Goal: Task Accomplishment & Management: Complete application form

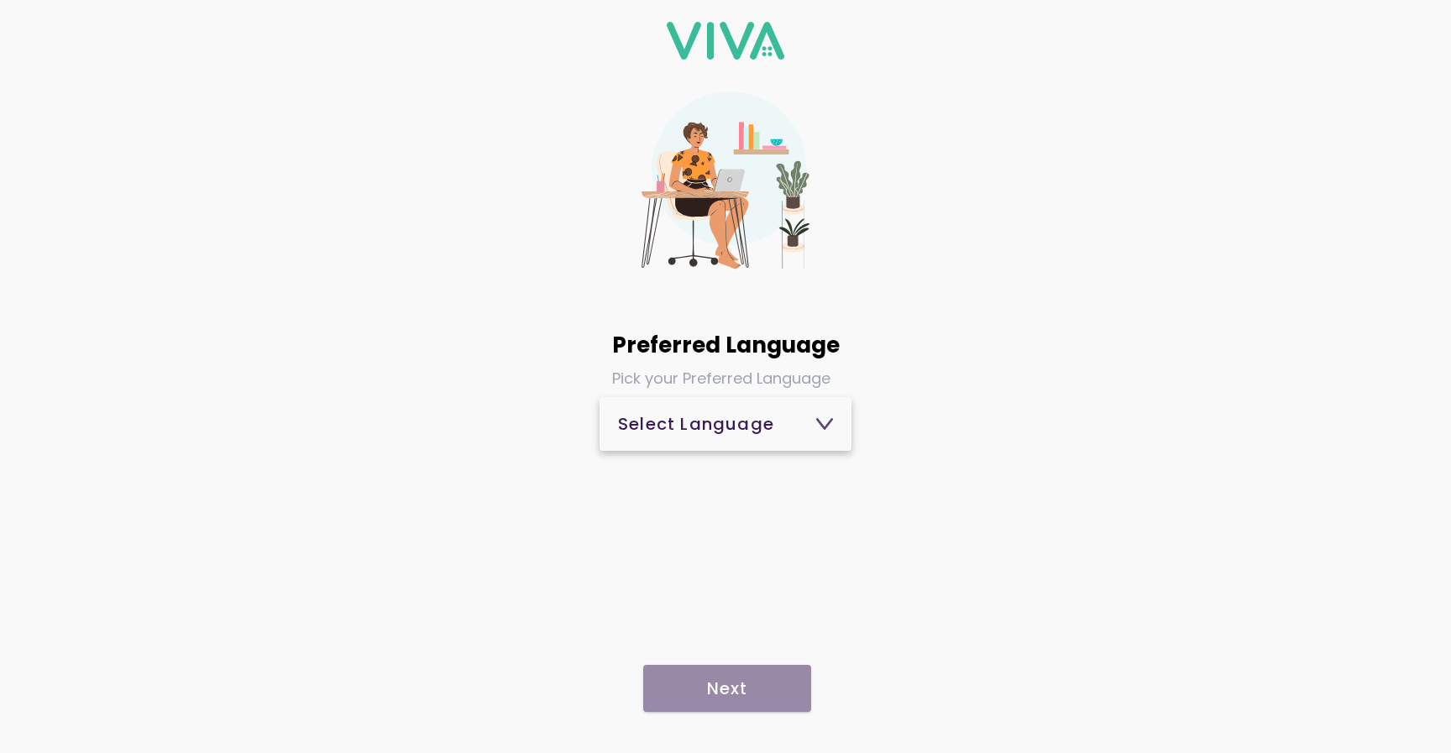
click at [782, 421] on div "Select Language" at bounding box center [725, 424] width 215 height 17
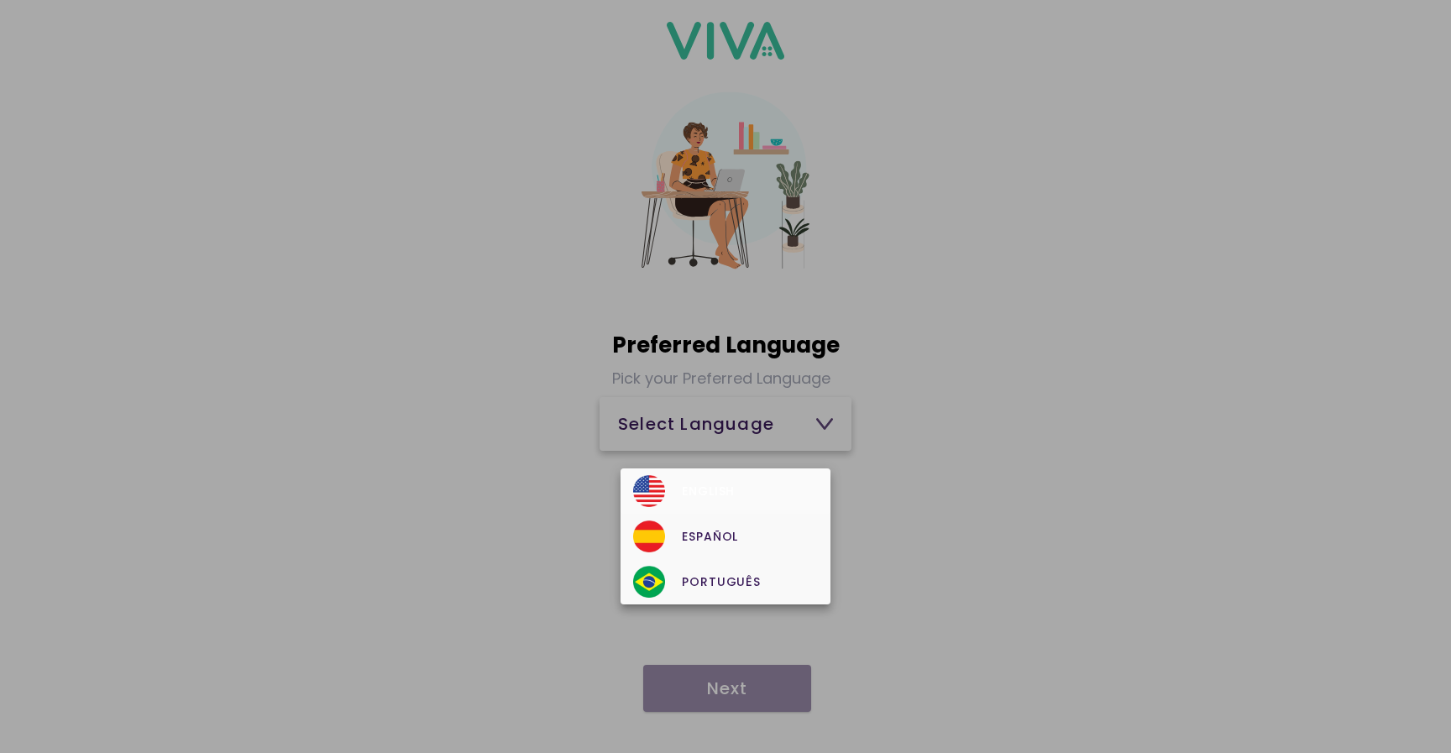
click at [723, 505] on div "English" at bounding box center [725, 491] width 184 height 32
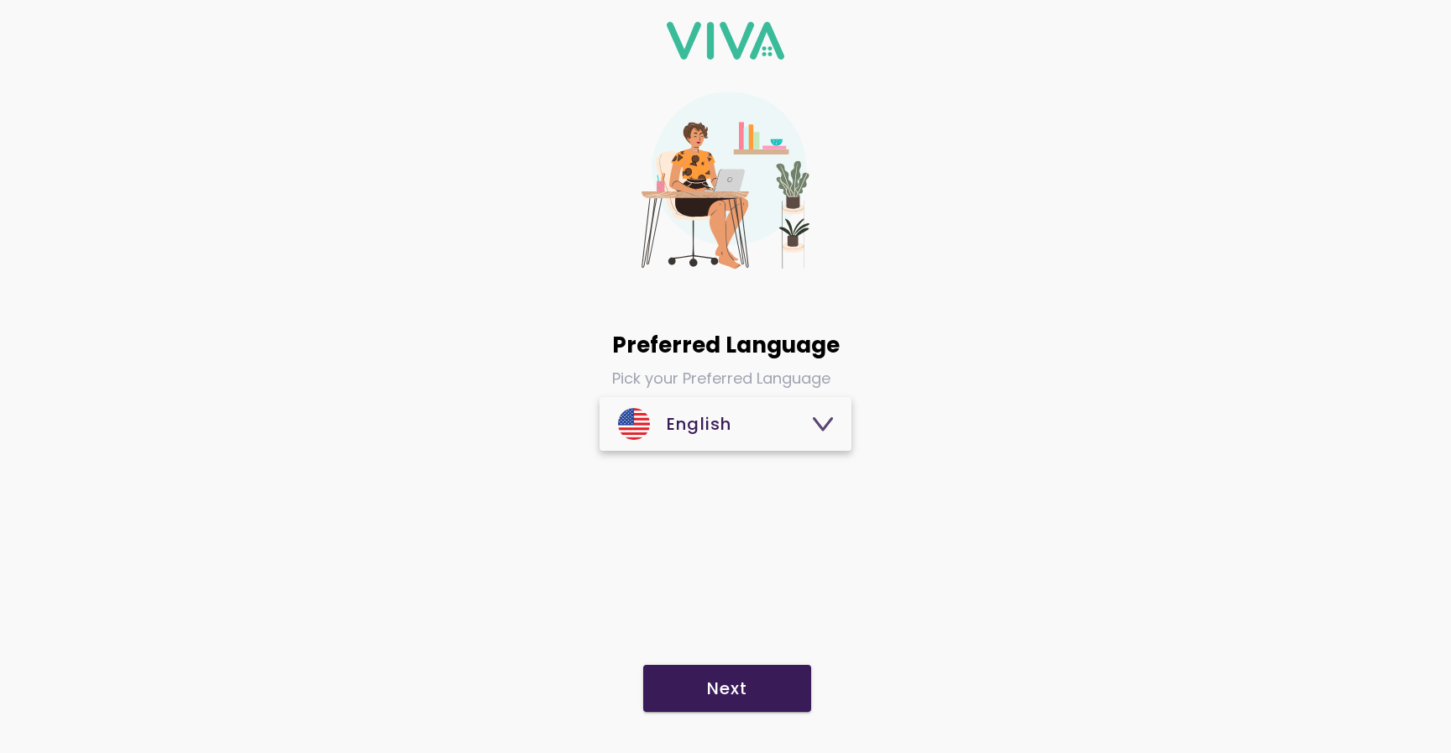
click at [730, 719] on div "Preferred Language Pick your Preferred Language English Next" at bounding box center [725, 376] width 1451 height 753
click at [0, 0] on slot "Next" at bounding box center [0, 0] width 0 height 0
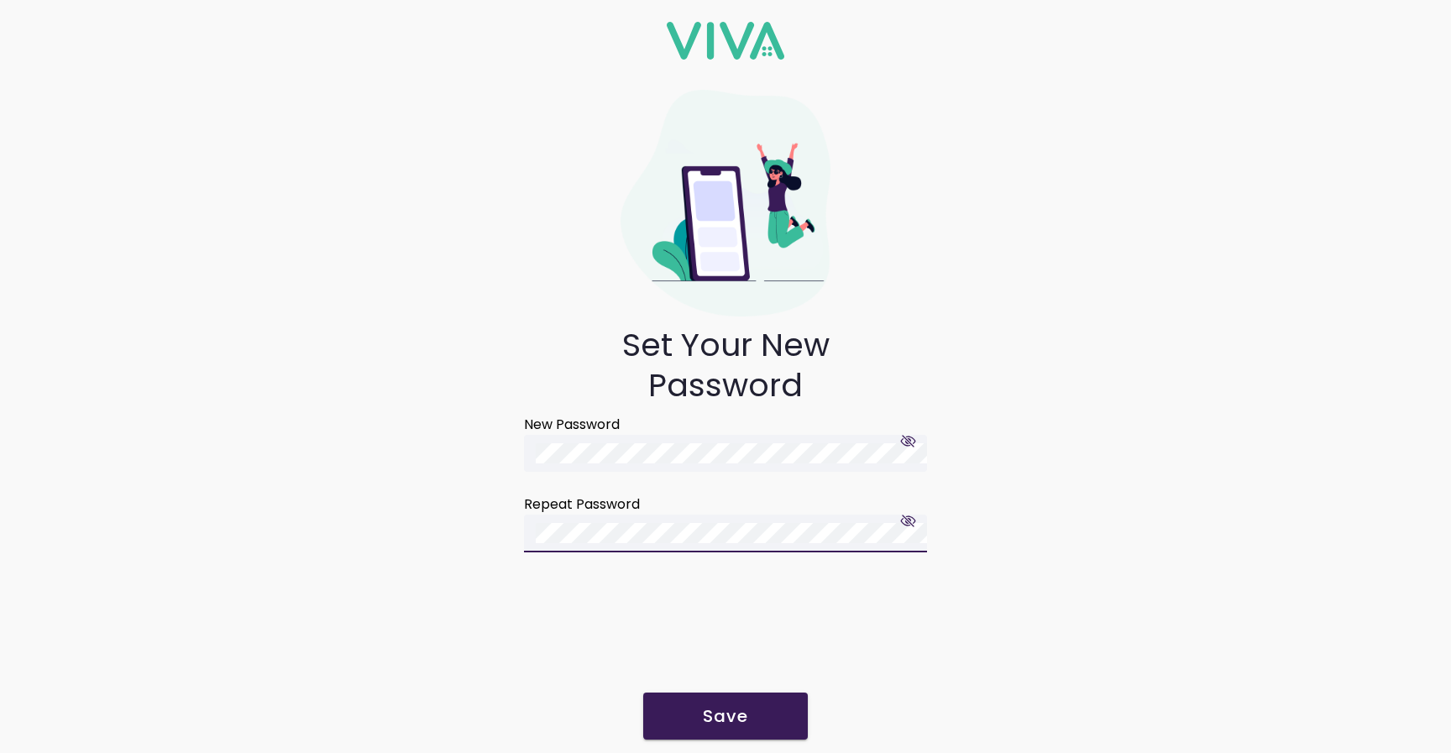
click at [0, 0] on slot "Save" at bounding box center [0, 0] width 0 height 0
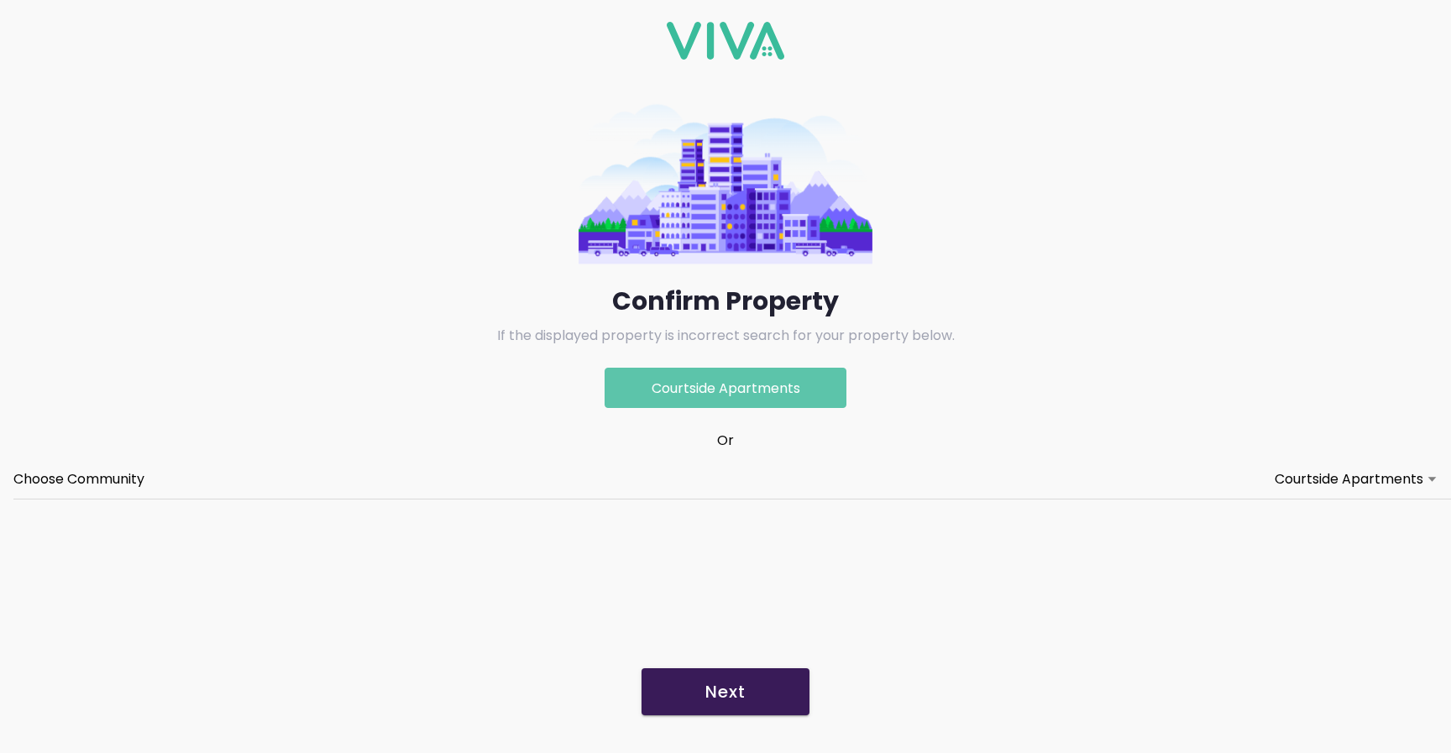
click at [703, 702] on button "Next" at bounding box center [725, 691] width 168 height 47
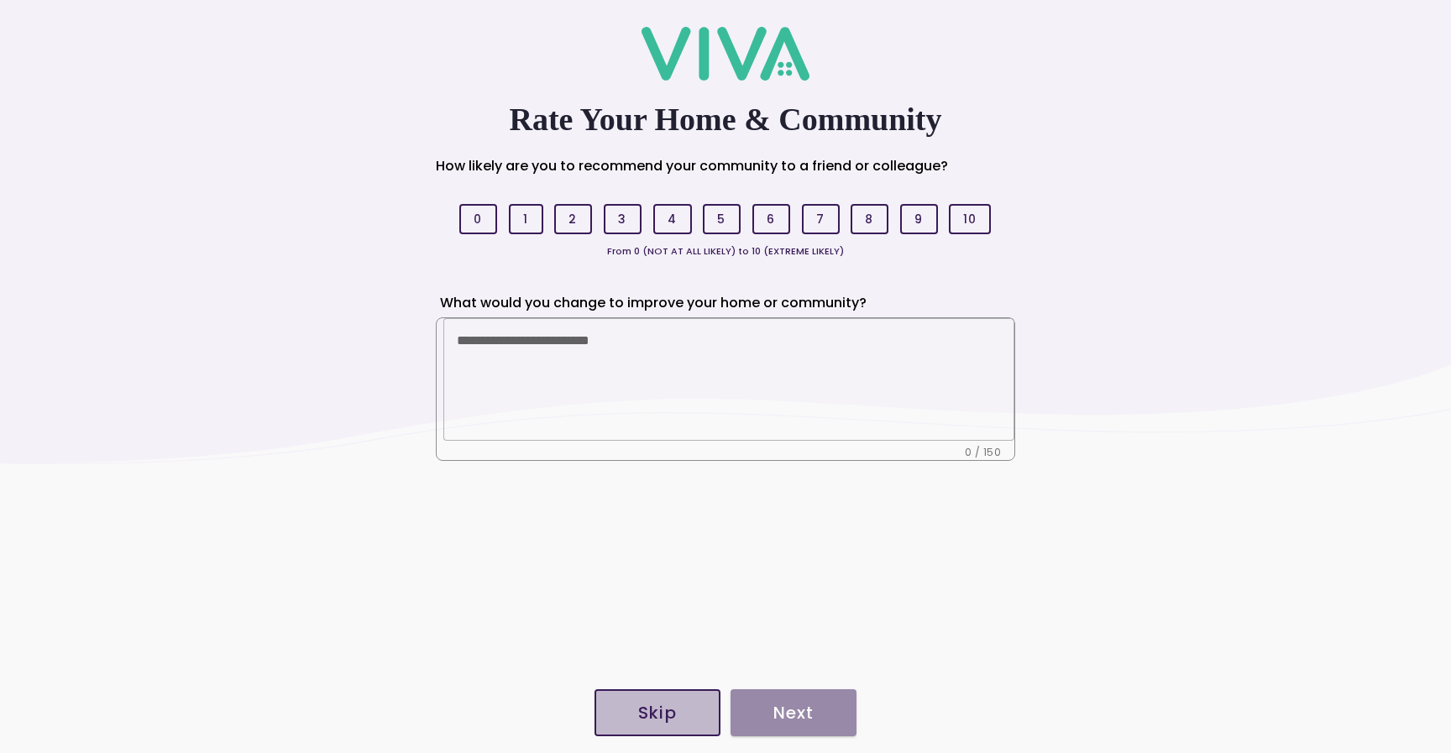
click at [0, 0] on slot "Skip" at bounding box center [0, 0] width 0 height 0
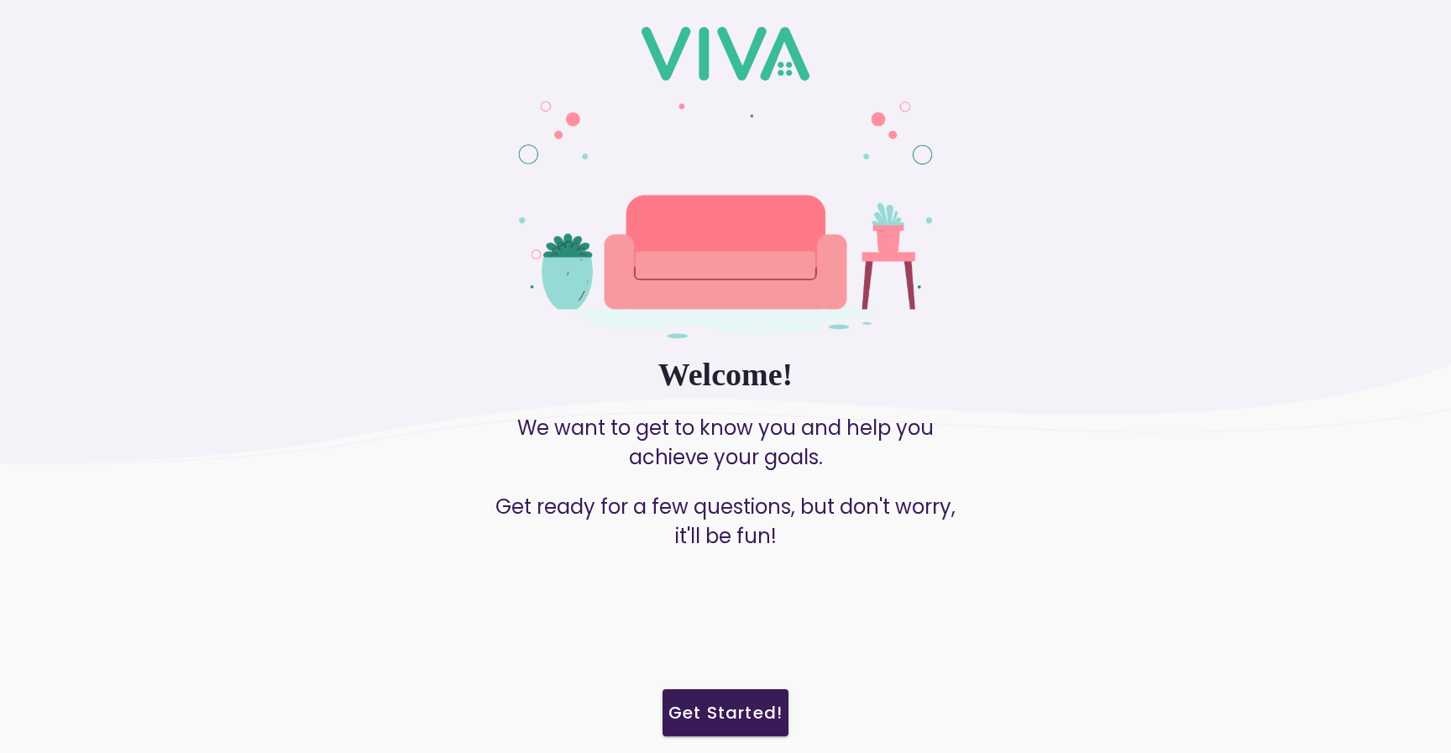
click at [0, 0] on slot "Get Started!" at bounding box center [0, 0] width 0 height 0
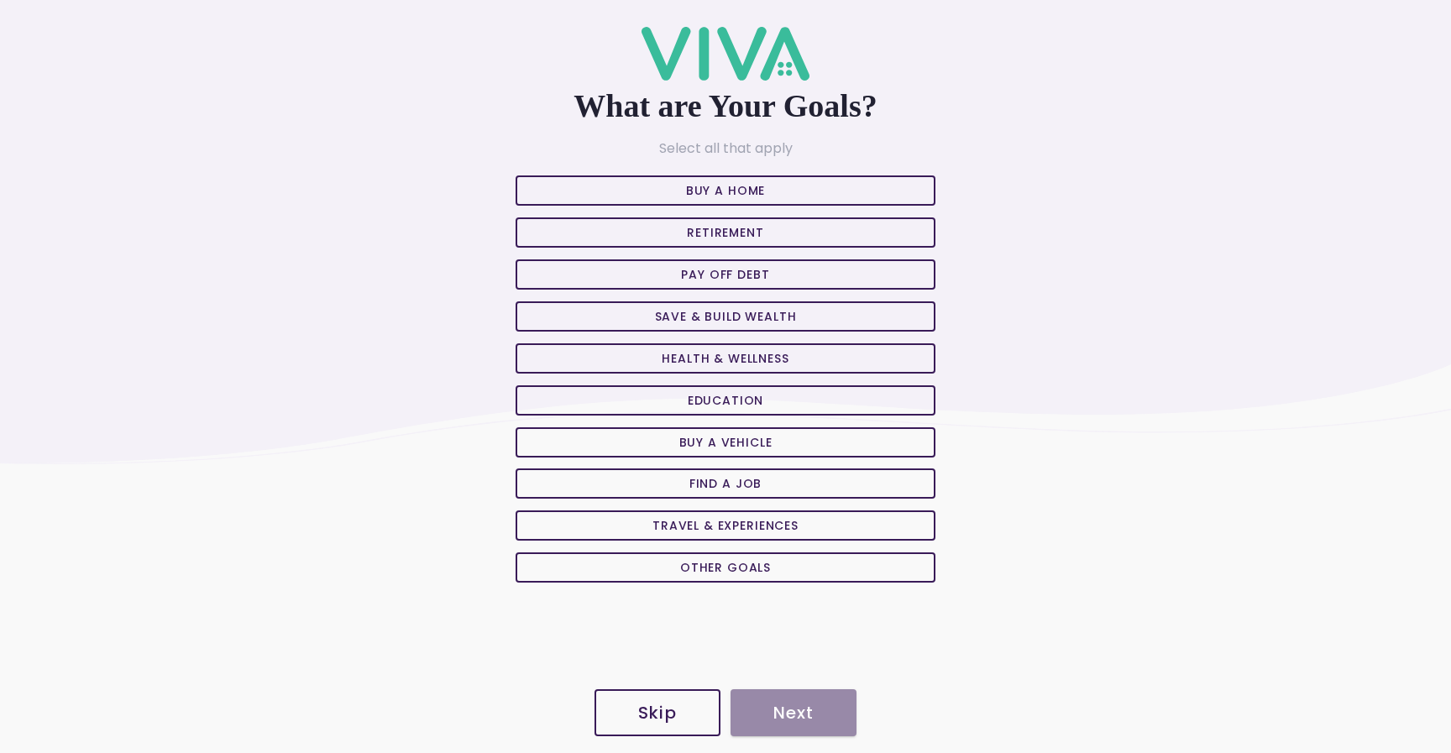
click at [0, 0] on slot "Retirement" at bounding box center [0, 0] width 0 height 0
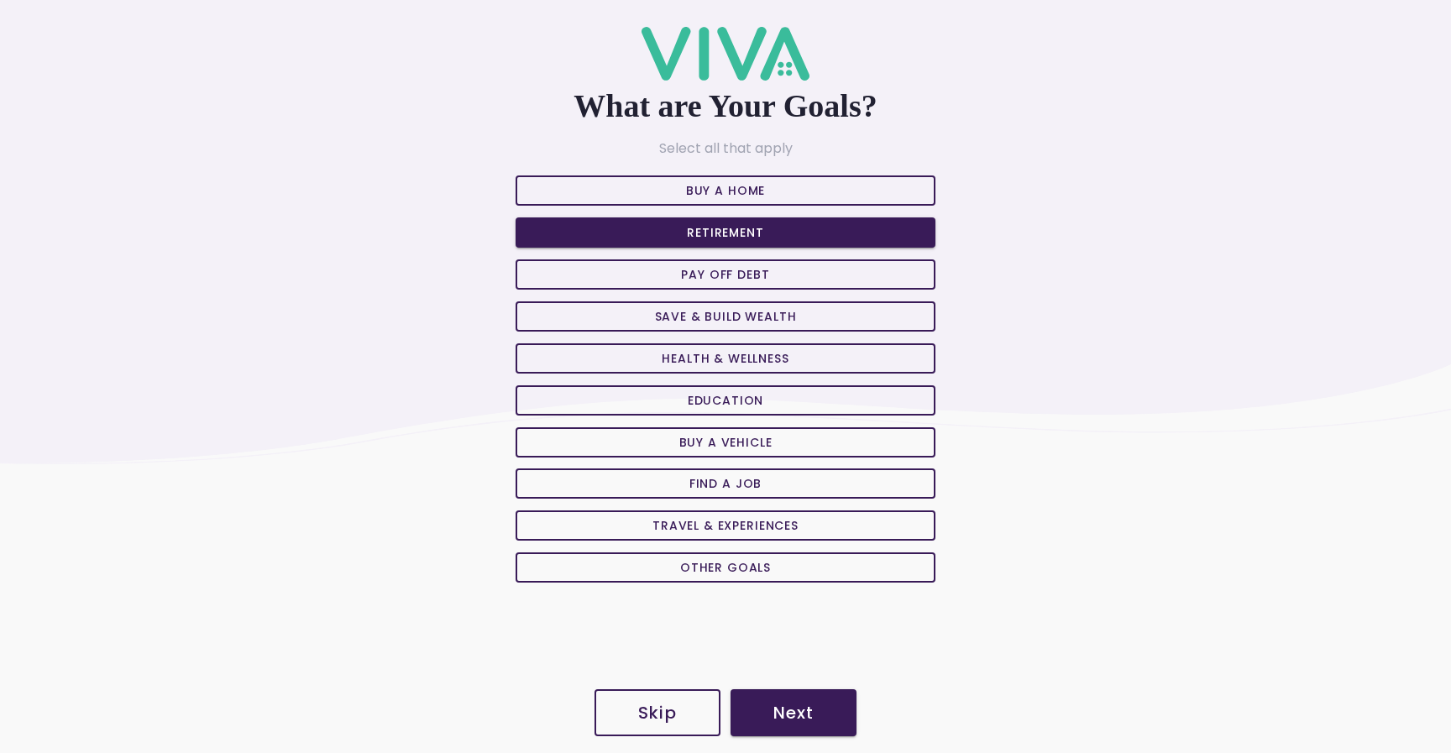
click at [776, 698] on button "Next" at bounding box center [793, 712] width 126 height 47
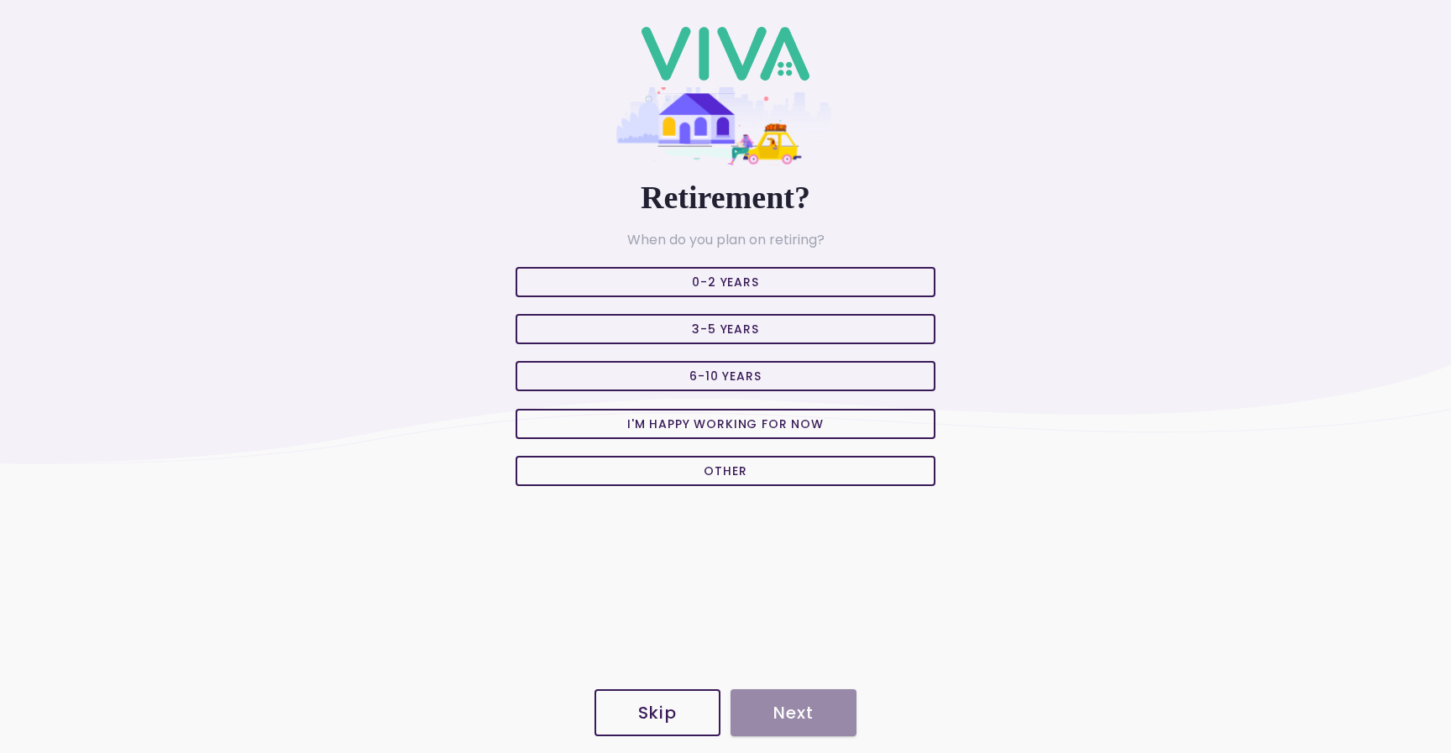
click at [0, 0] on slot "3-5 Years" at bounding box center [0, 0] width 0 height 0
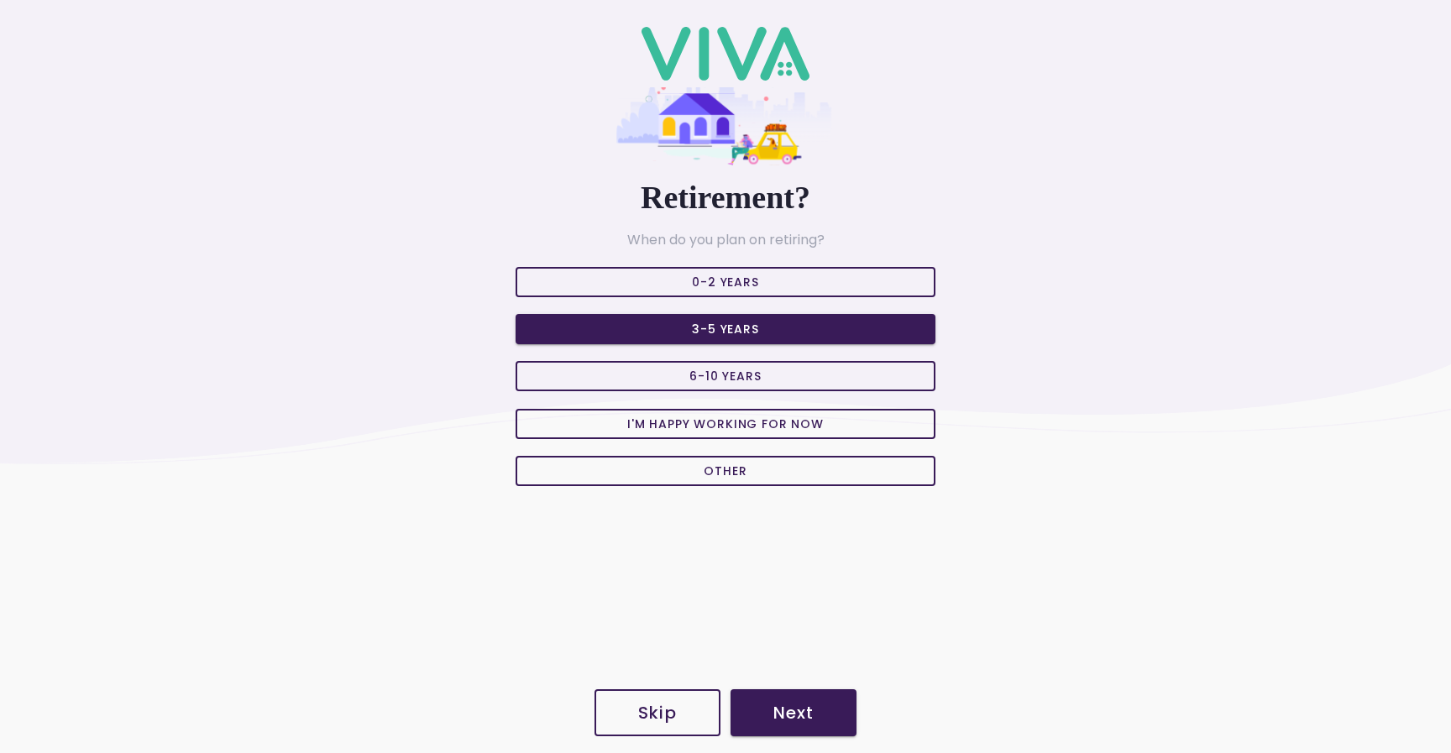
click at [802, 695] on button "Next" at bounding box center [793, 712] width 126 height 47
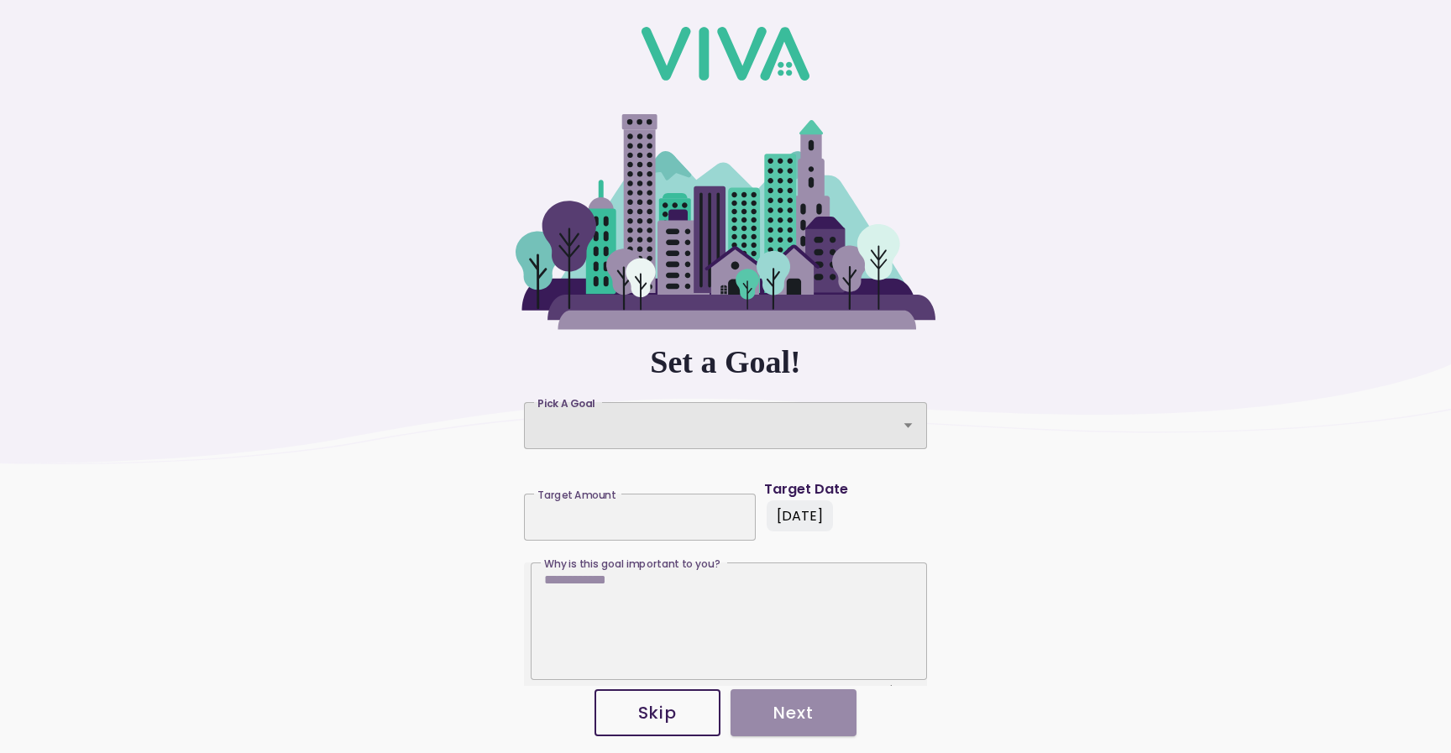
click at [630, 426] on div "Pick A Goal" at bounding box center [725, 425] width 403 height 47
click at [630, 426] on button "Pick A Goal Pick A Goal" at bounding box center [725, 425] width 403 height 47
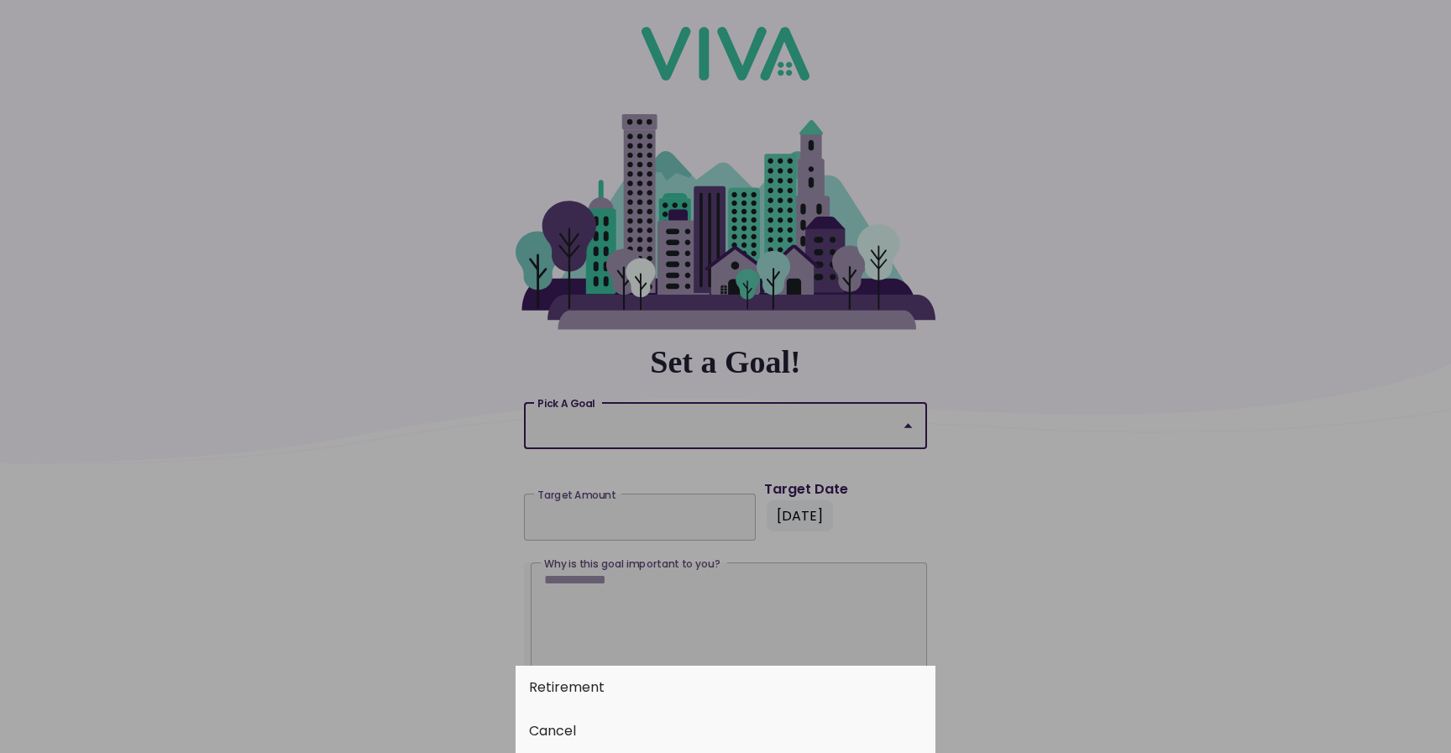
click at [604, 684] on button "Retirement" at bounding box center [725, 688] width 420 height 44
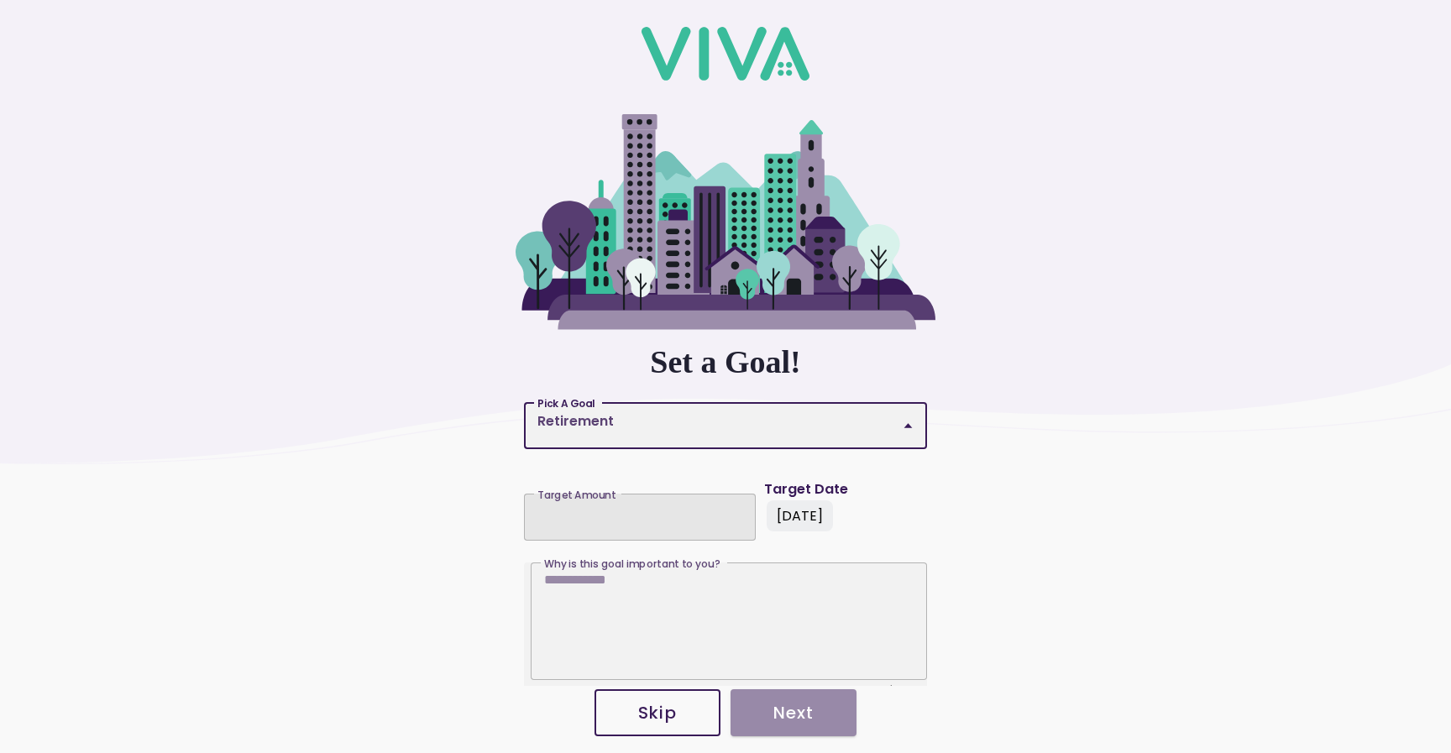
click at [593, 528] on div at bounding box center [639, 512] width 205 height 37
click at [593, 519] on input "Target Amount Target Amount" at bounding box center [639, 512] width 205 height 14
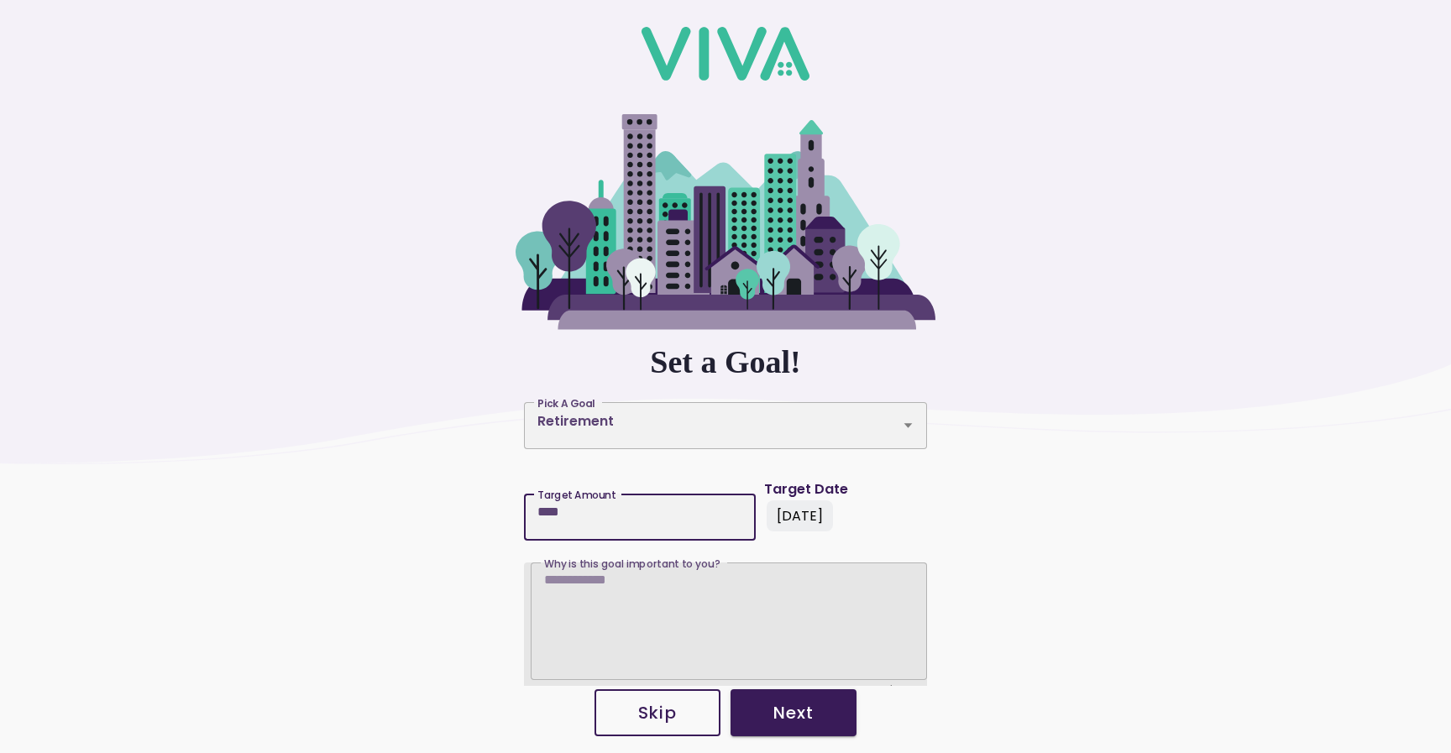
type input "****"
click at [627, 587] on textarea "Why is this goal important to you? Why is this goal important to you?" at bounding box center [728, 625] width 369 height 107
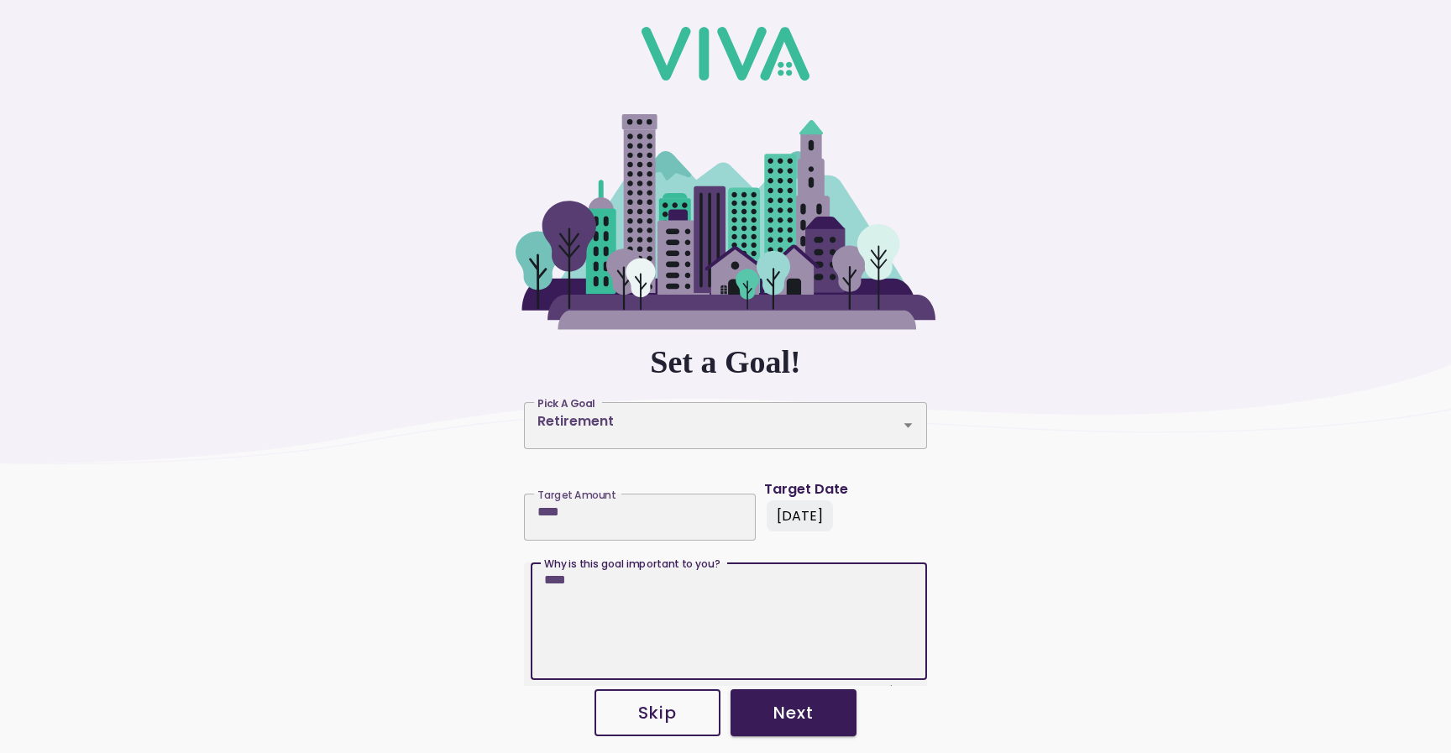
type textarea "****"
click at [0, 0] on slot "Next" at bounding box center [0, 0] width 0 height 0
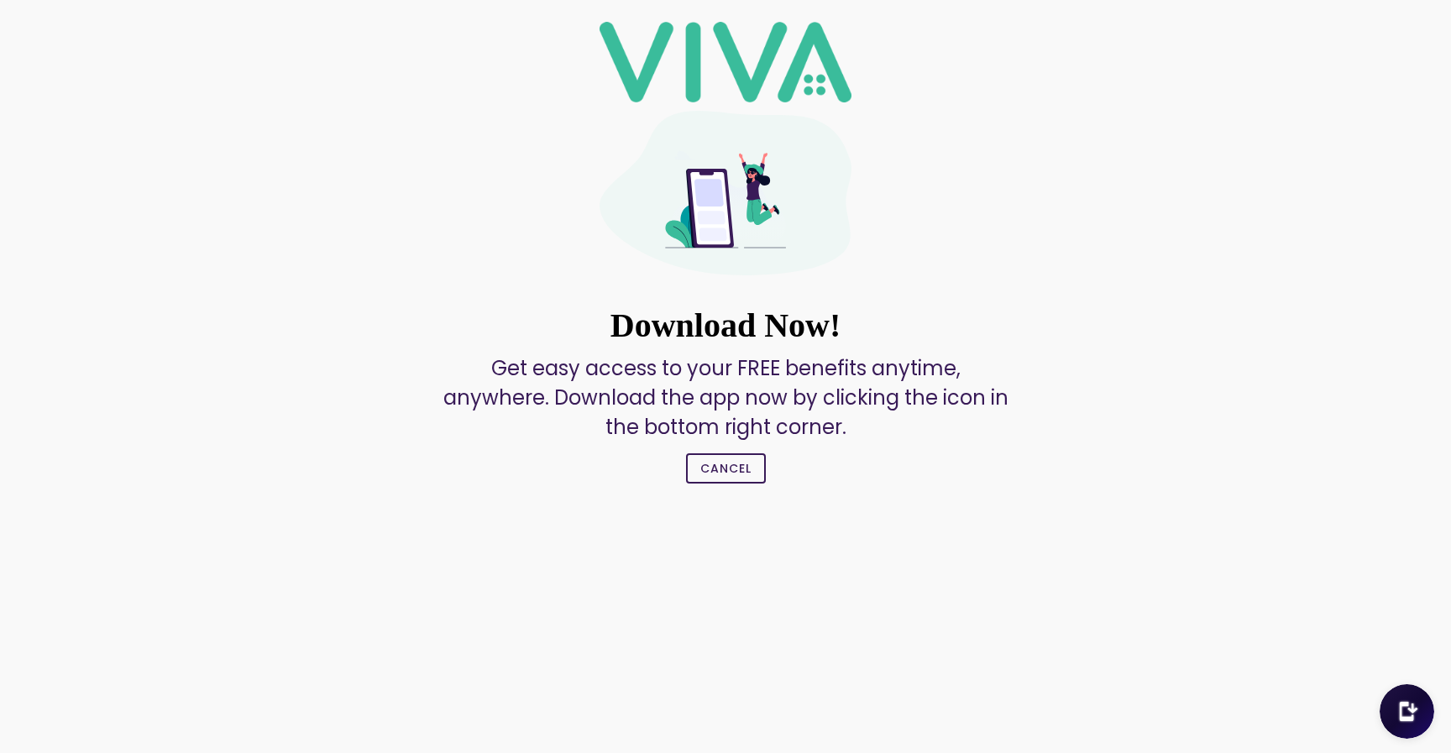
click at [0, 0] on slot "Cancel" at bounding box center [0, 0] width 0 height 0
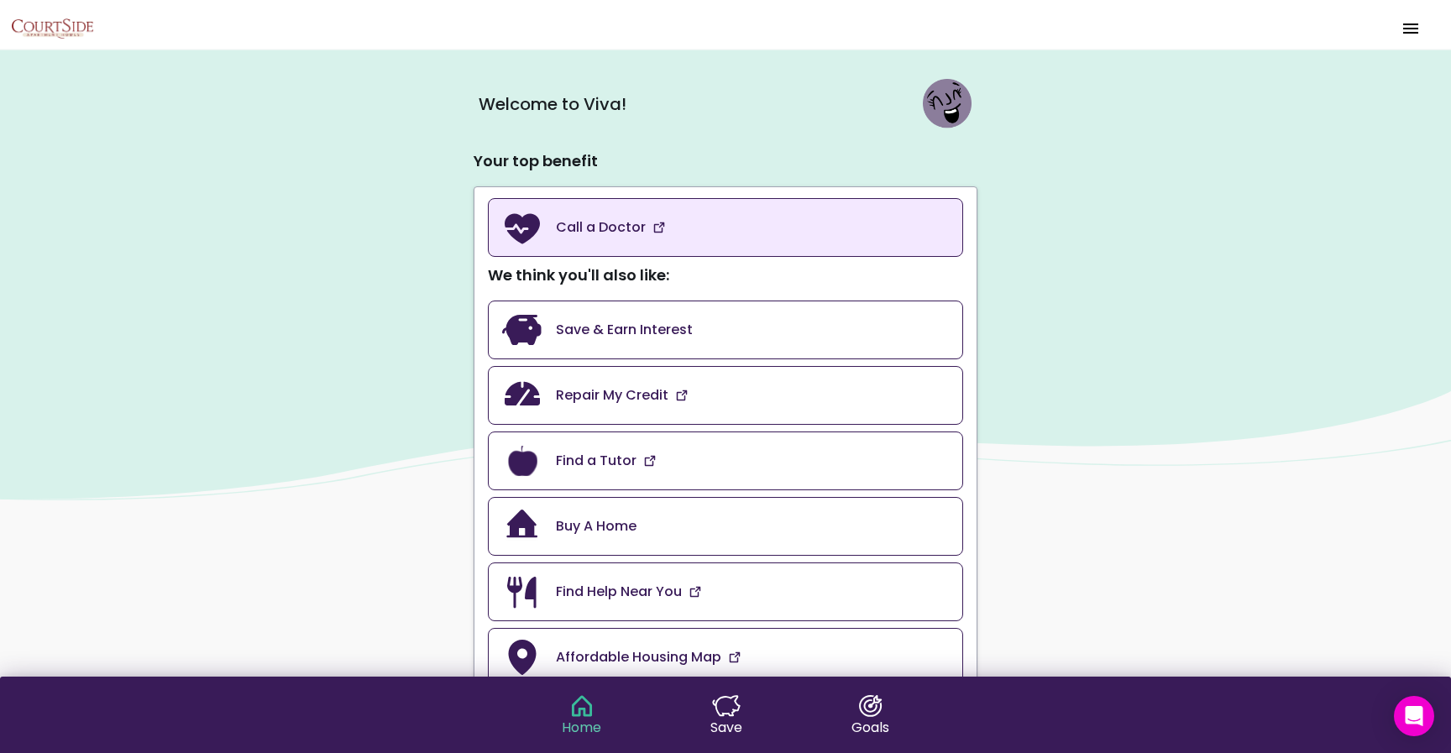
click at [650, 243] on link "Call a Doctor" at bounding box center [725, 227] width 475 height 59
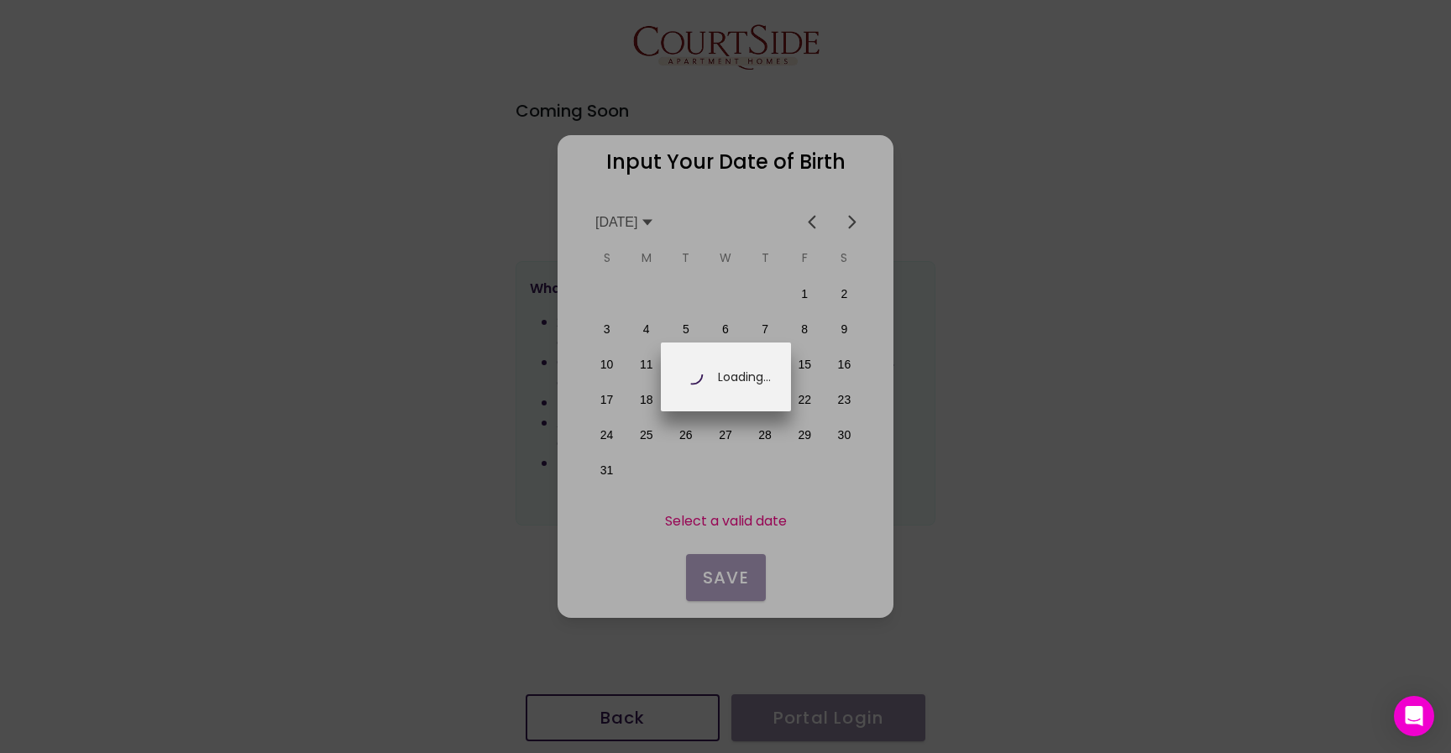
scroll to position [0, 294]
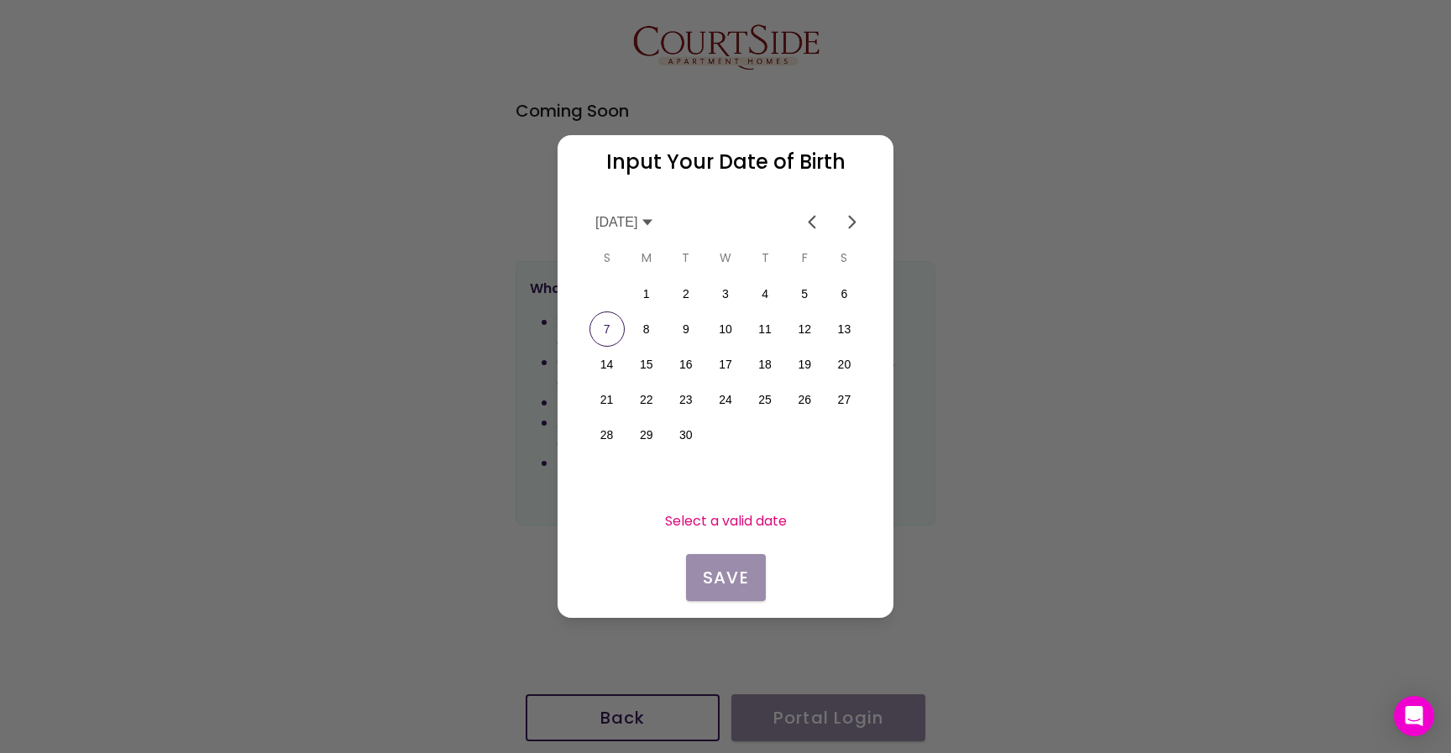
click at [654, 222] on icon at bounding box center [646, 222] width 13 height 13
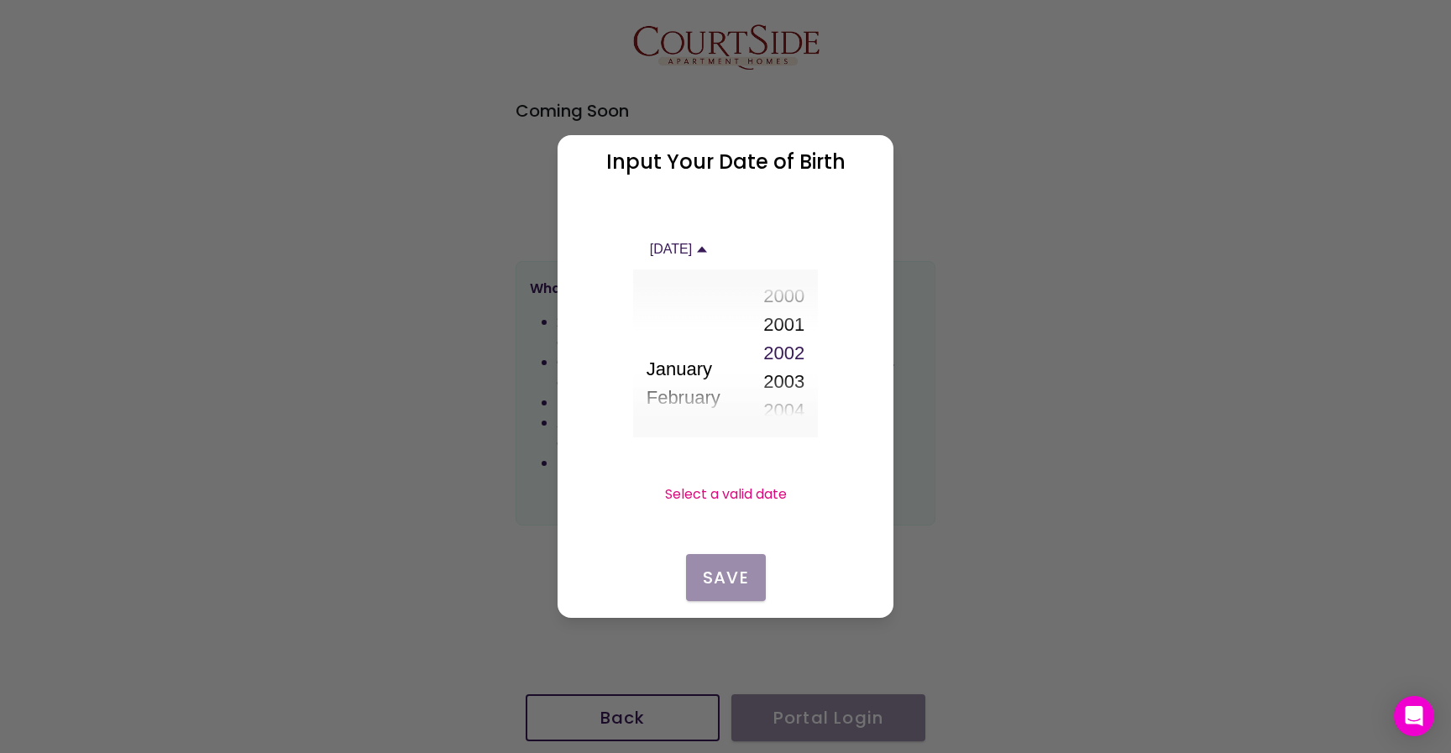
click at [791, 304] on button "2000" at bounding box center [783, 296] width 41 height 29
click at [784, 345] on button "2000" at bounding box center [783, 351] width 41 height 29
click at [0, 0] on slot "Save" at bounding box center [0, 0] width 0 height 0
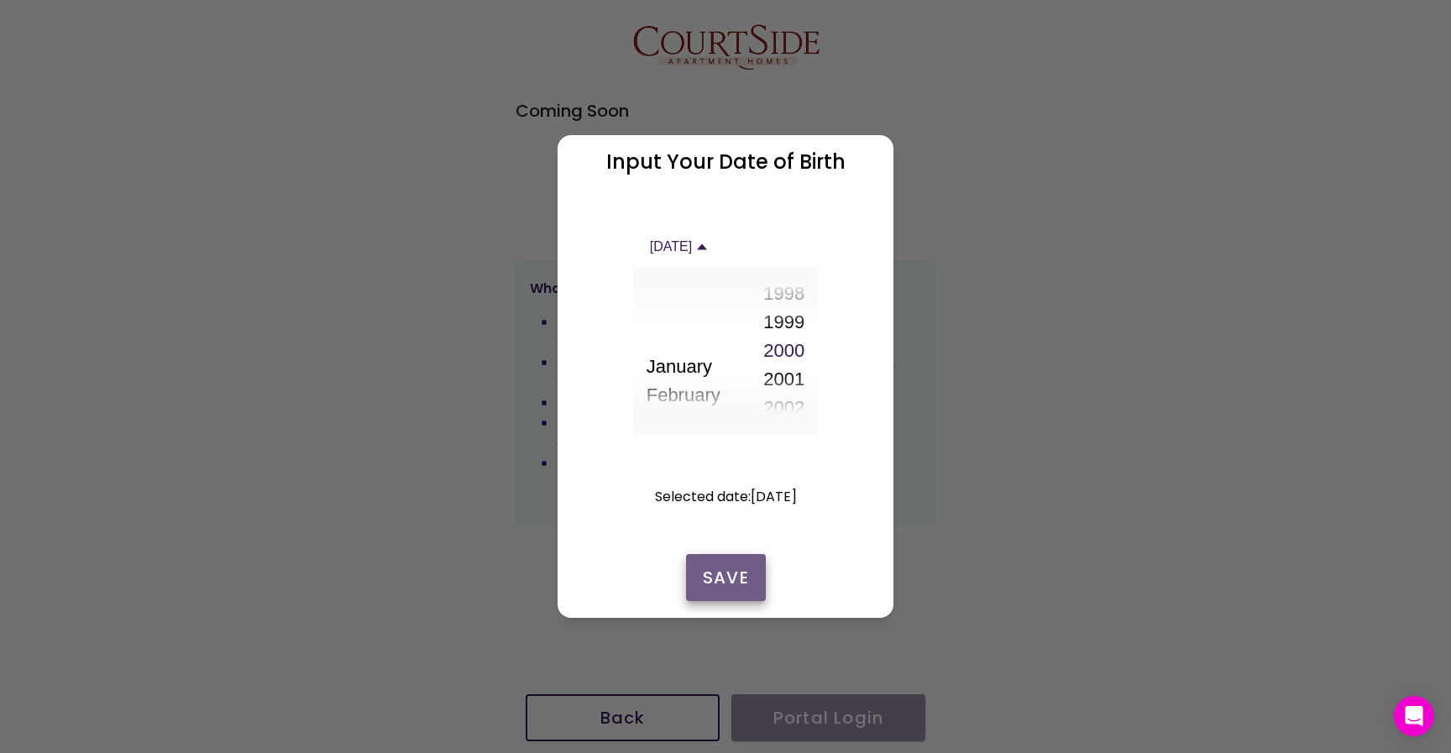
click at [0, 0] on slot "Save" at bounding box center [0, 0] width 0 height 0
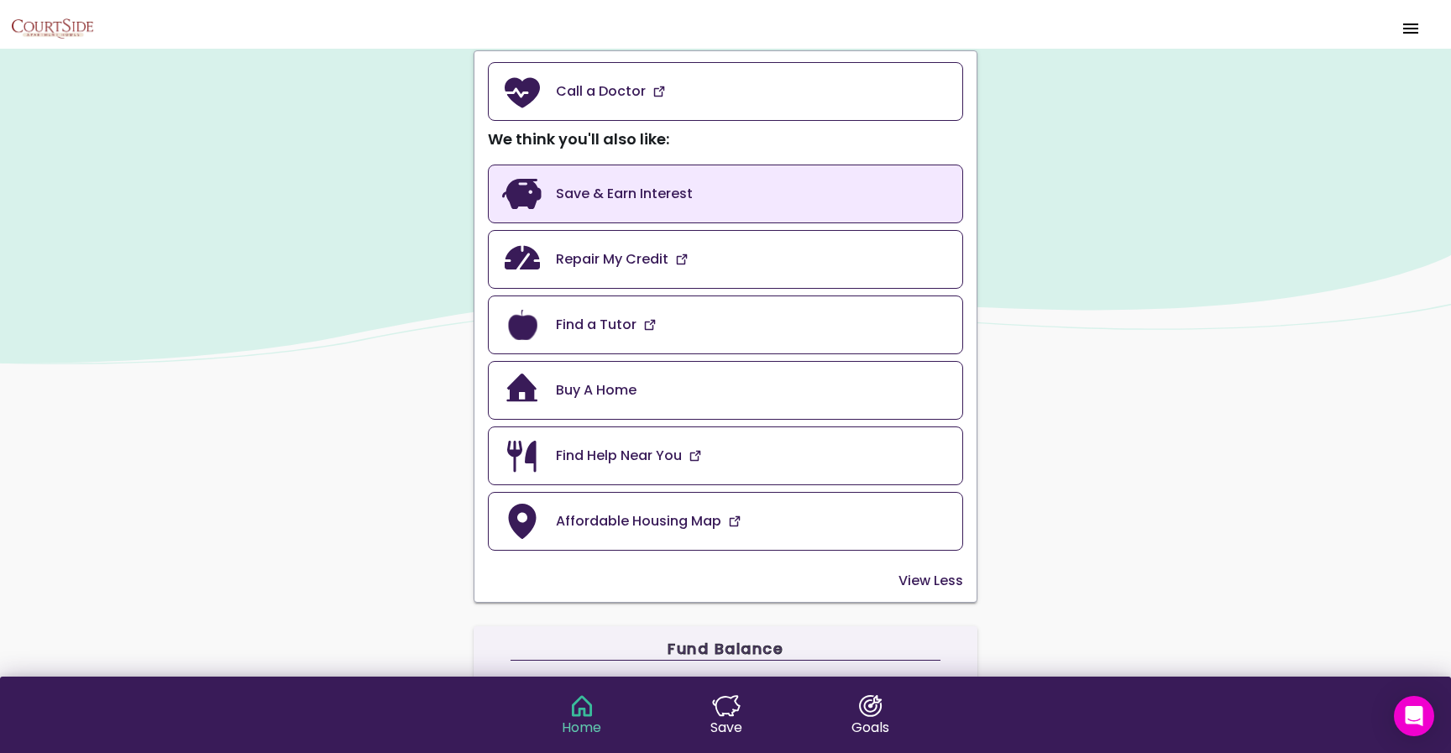
scroll to position [154, 0]
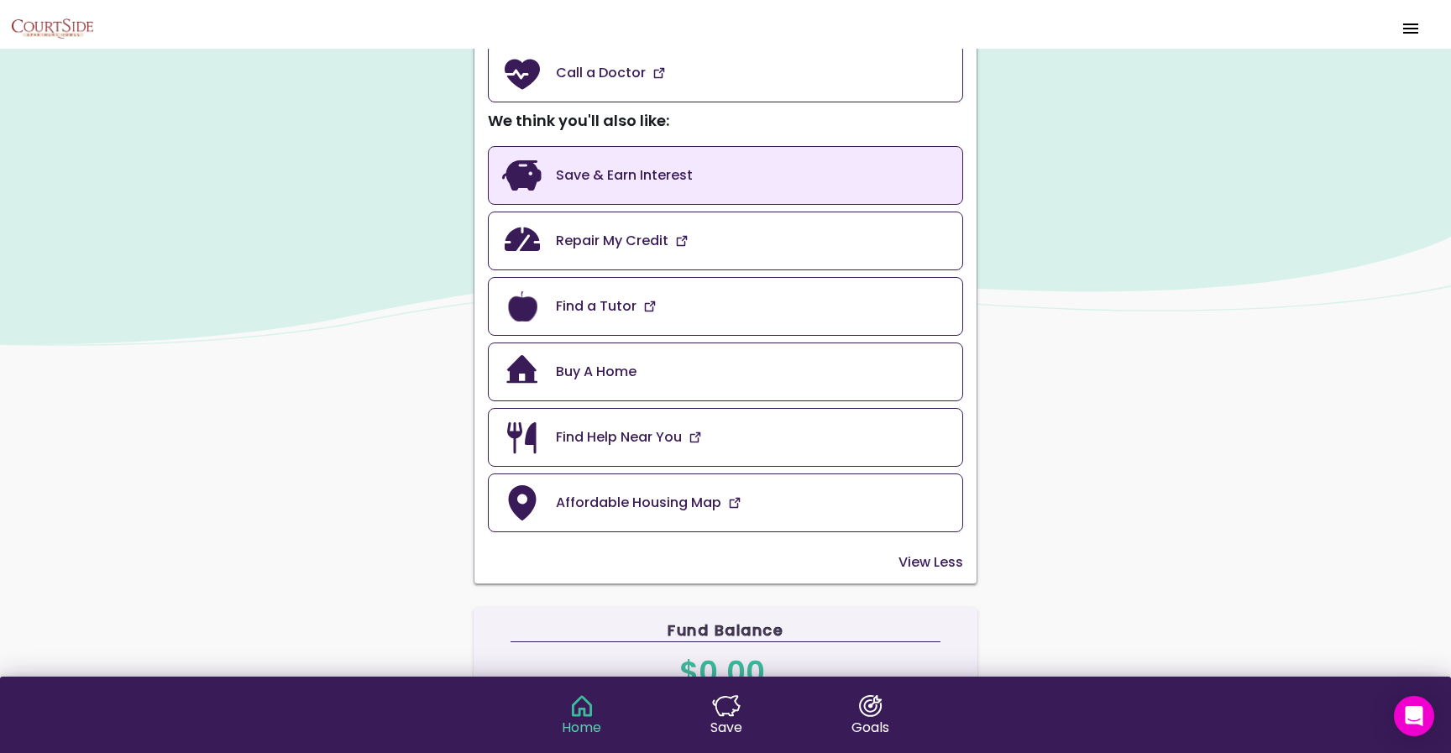
click at [708, 196] on link "Save & Earn Interest" at bounding box center [725, 175] width 475 height 59
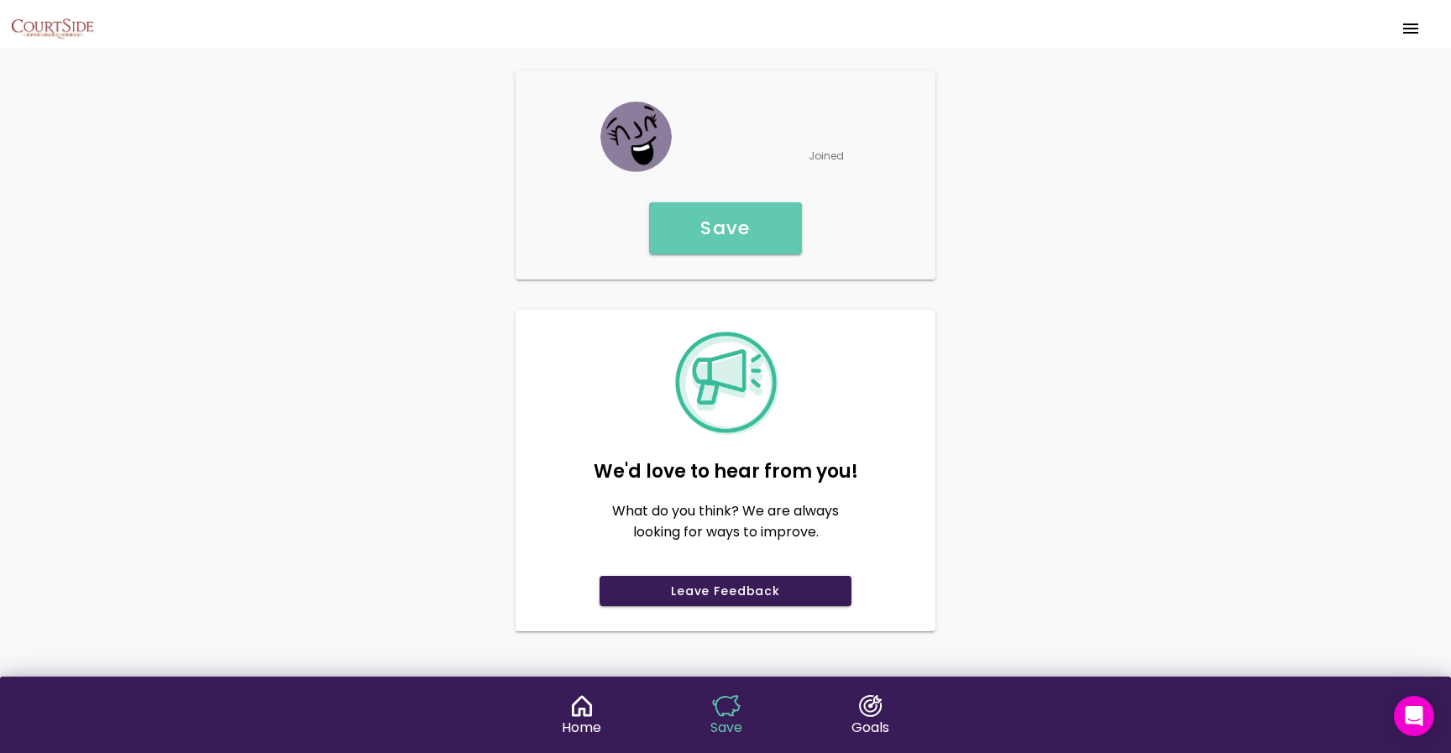
click at [0, 0] on slot "Save" at bounding box center [0, 0] width 0 height 0
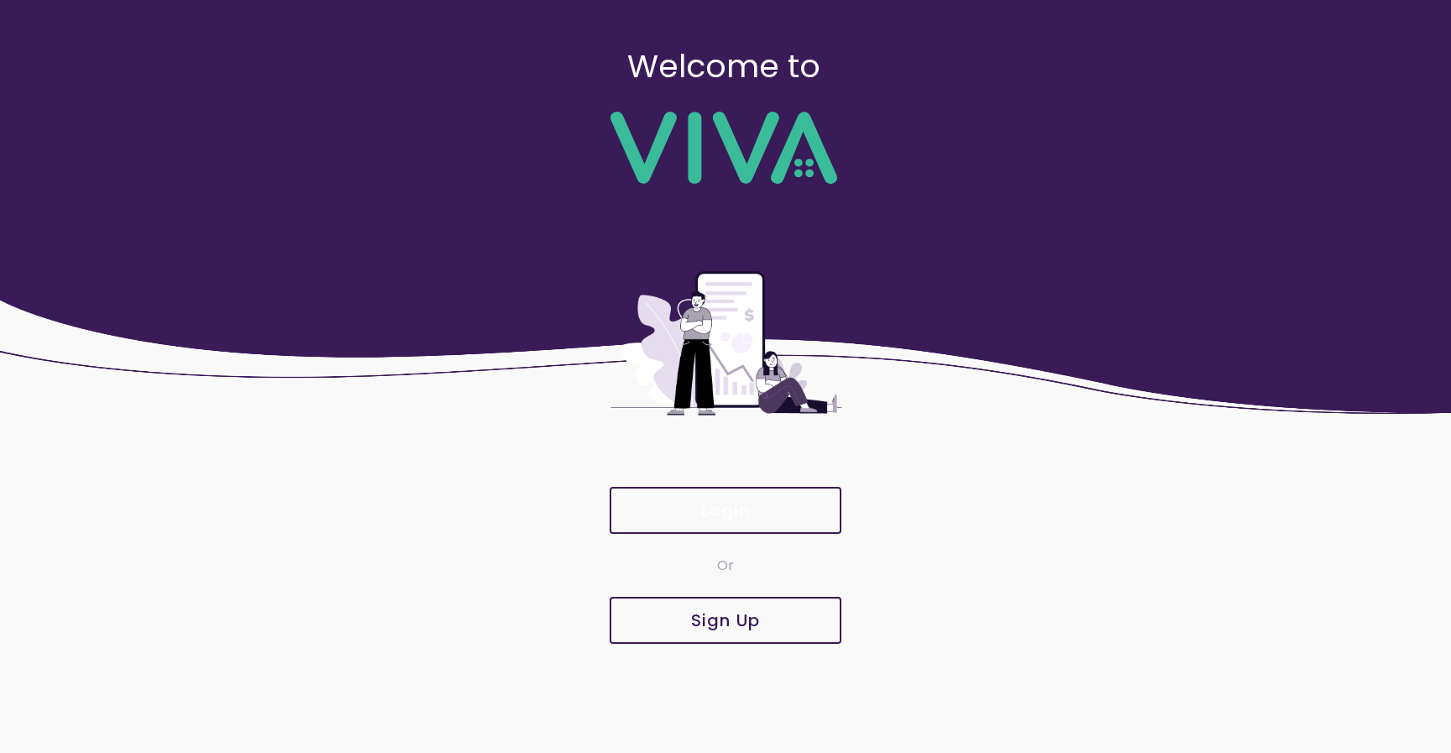
click at [738, 524] on button "Login" at bounding box center [725, 510] width 232 height 47
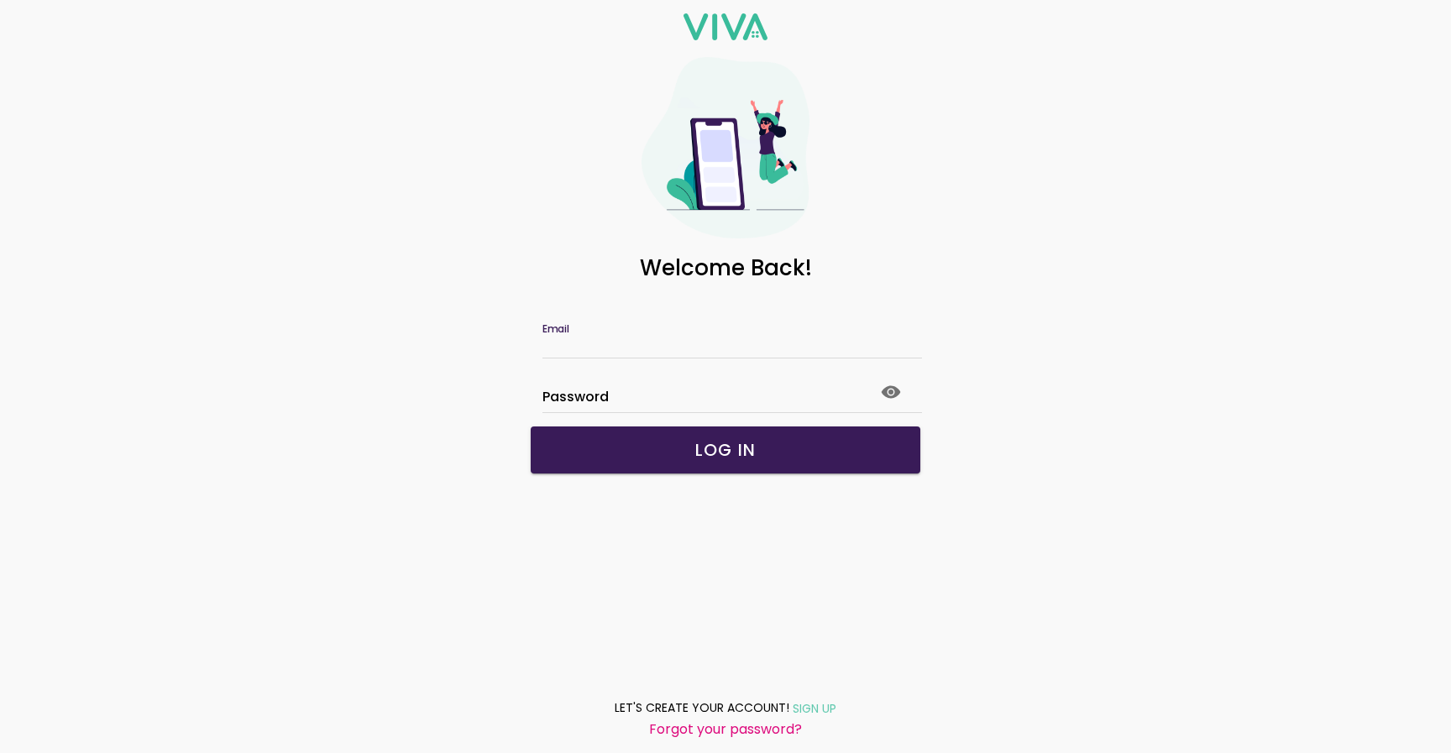
click at [657, 346] on input "Email" at bounding box center [725, 344] width 366 height 14
paste input "**********"
type input "**********"
click at [646, 436] on button "LOG IN" at bounding box center [725, 449] width 389 height 47
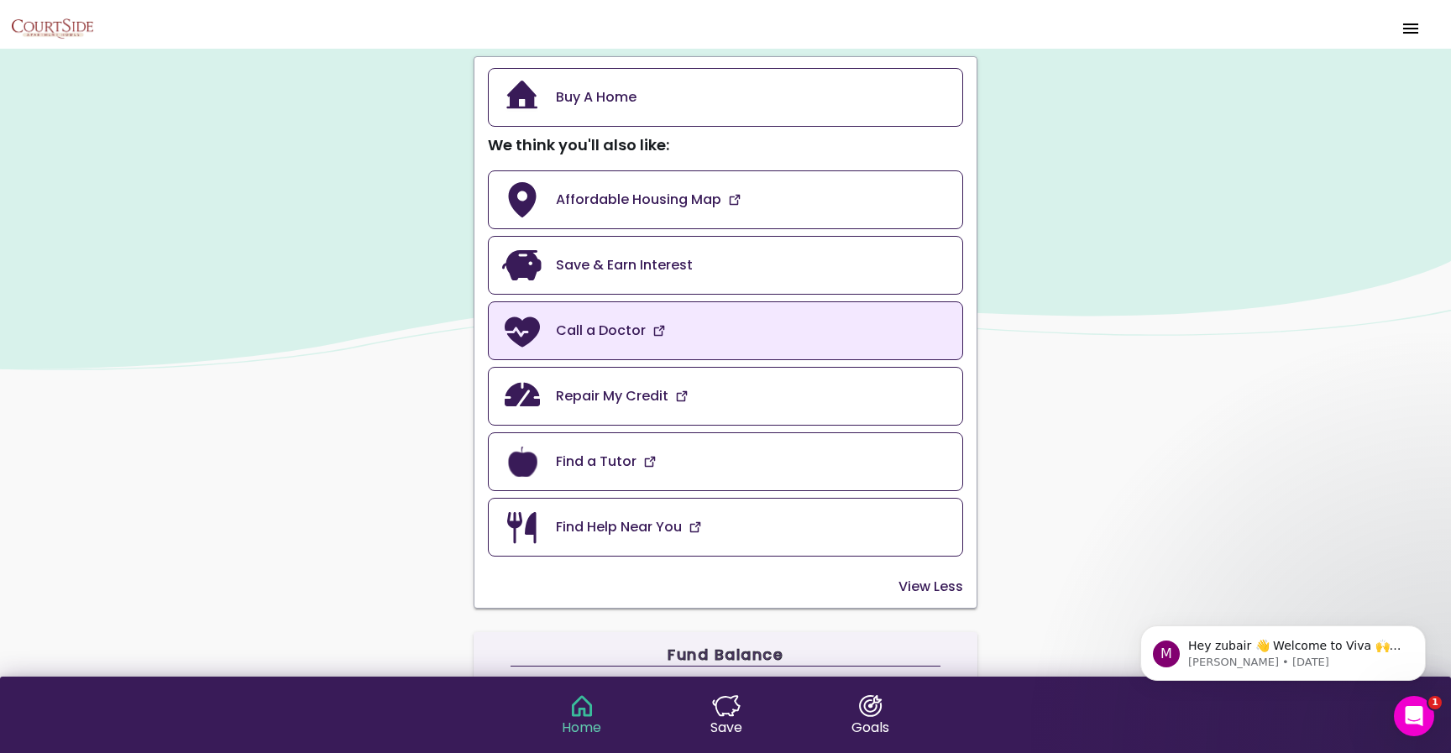
scroll to position [140, 0]
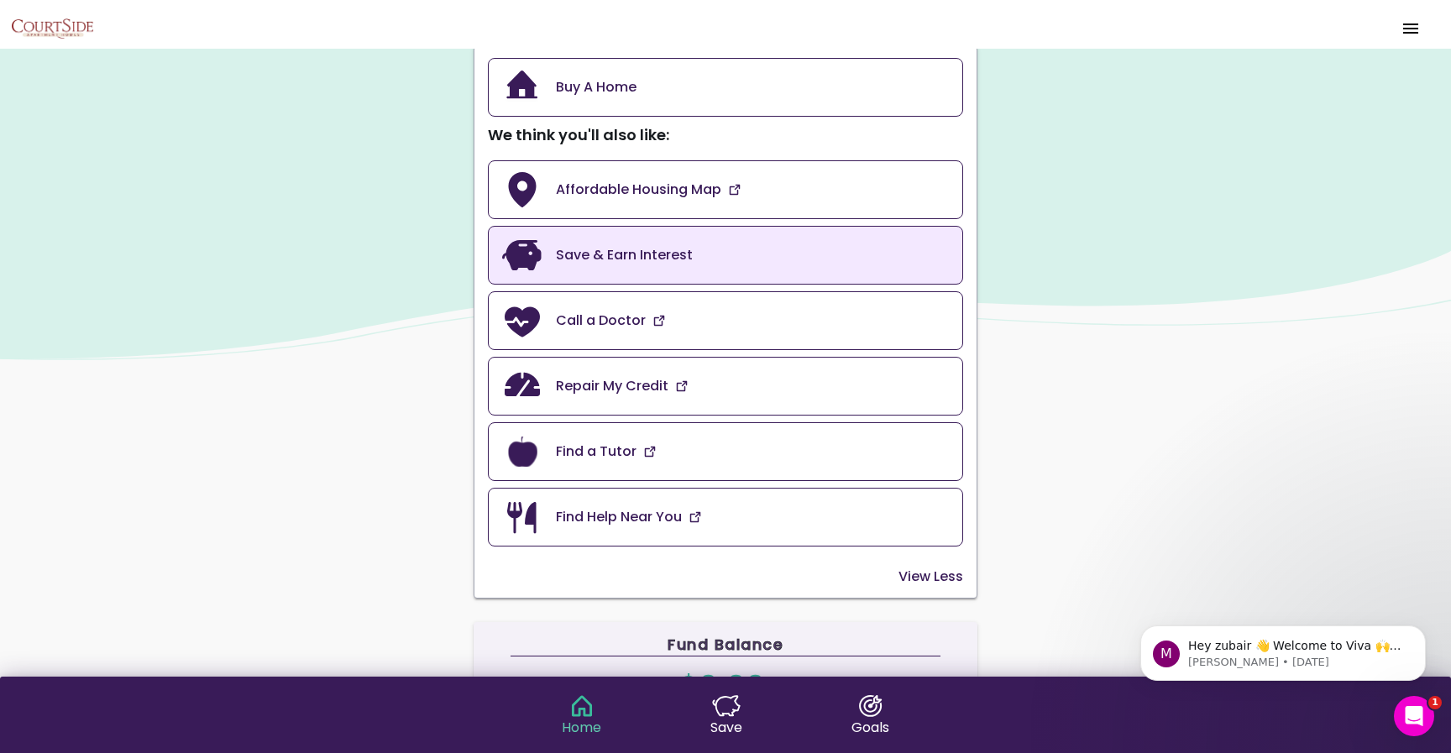
click at [698, 255] on link "Save & Earn Interest" at bounding box center [725, 255] width 475 height 59
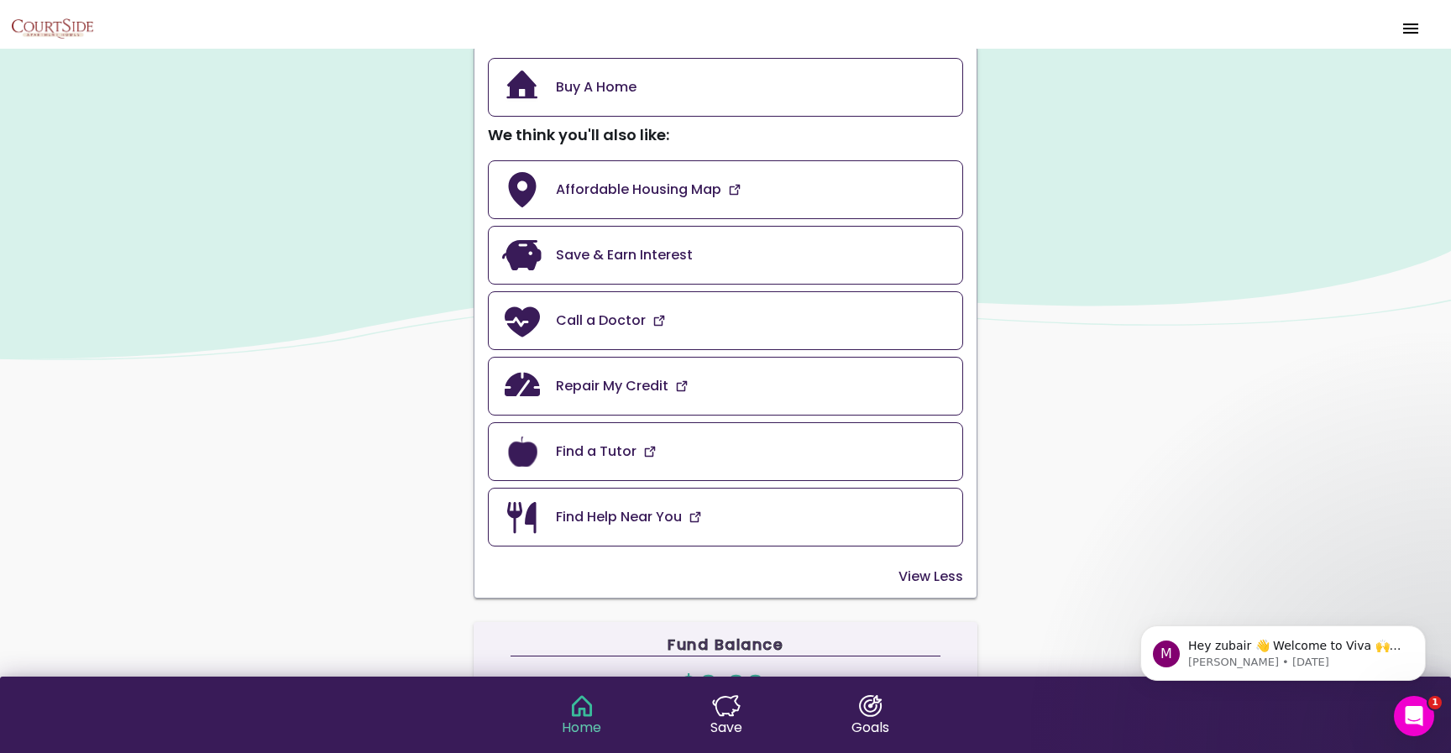
scroll to position [159, 0]
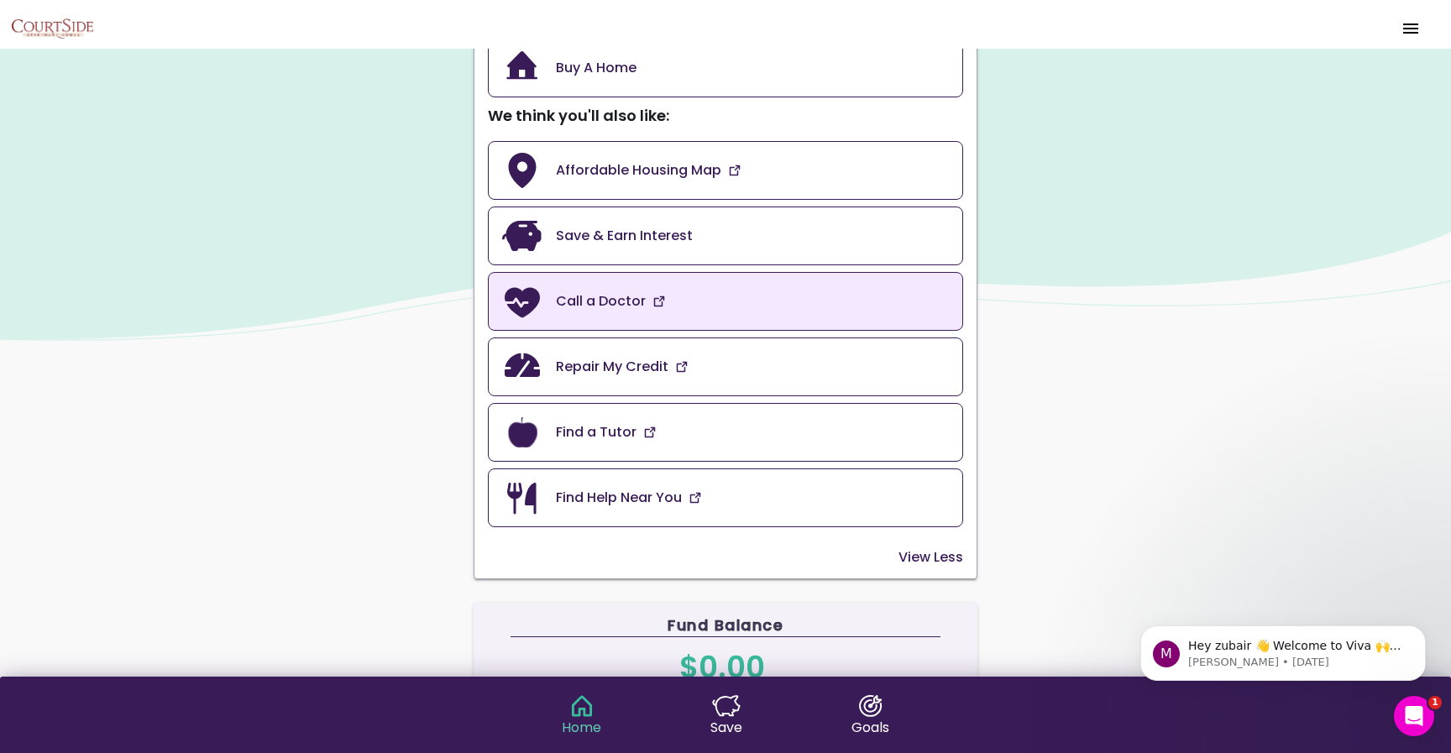
click at [692, 317] on link "Call a Doctor" at bounding box center [725, 301] width 475 height 59
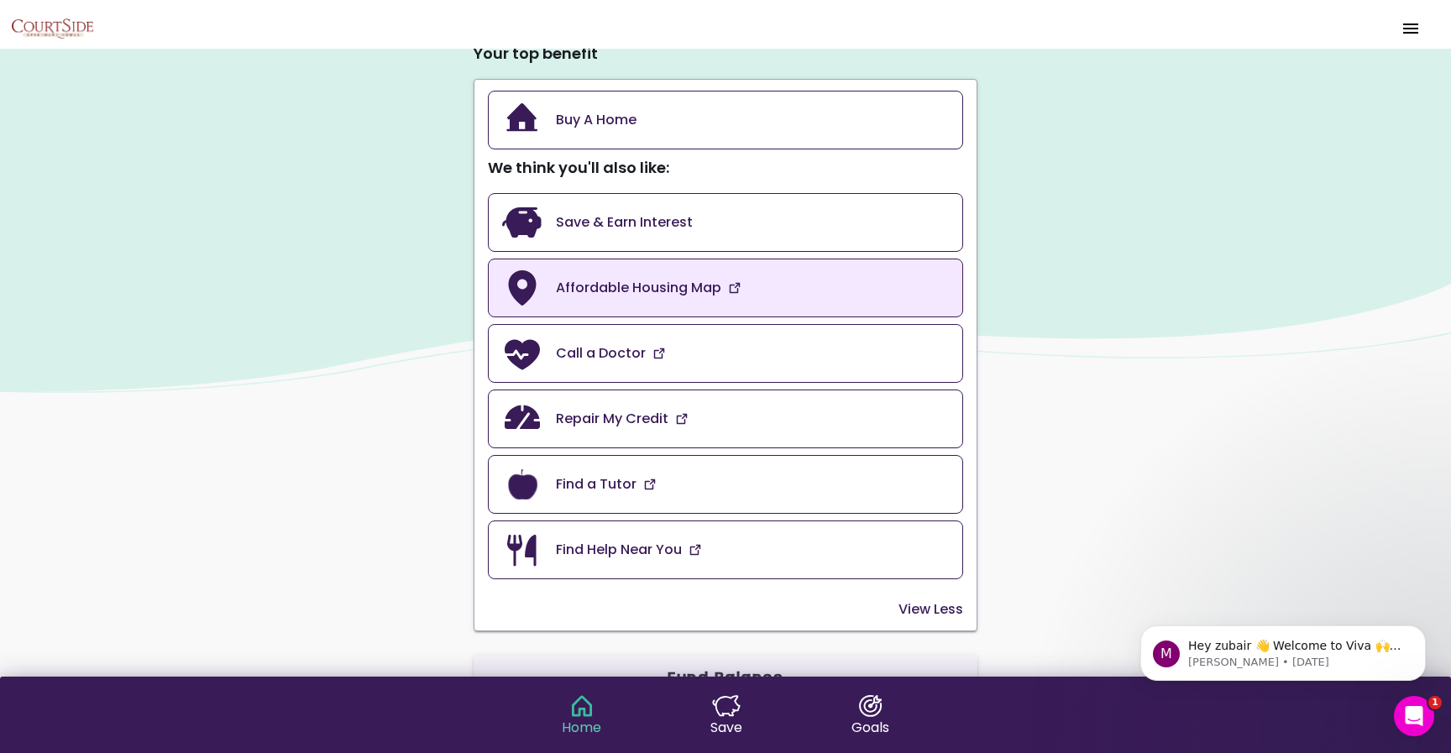
scroll to position [164, 0]
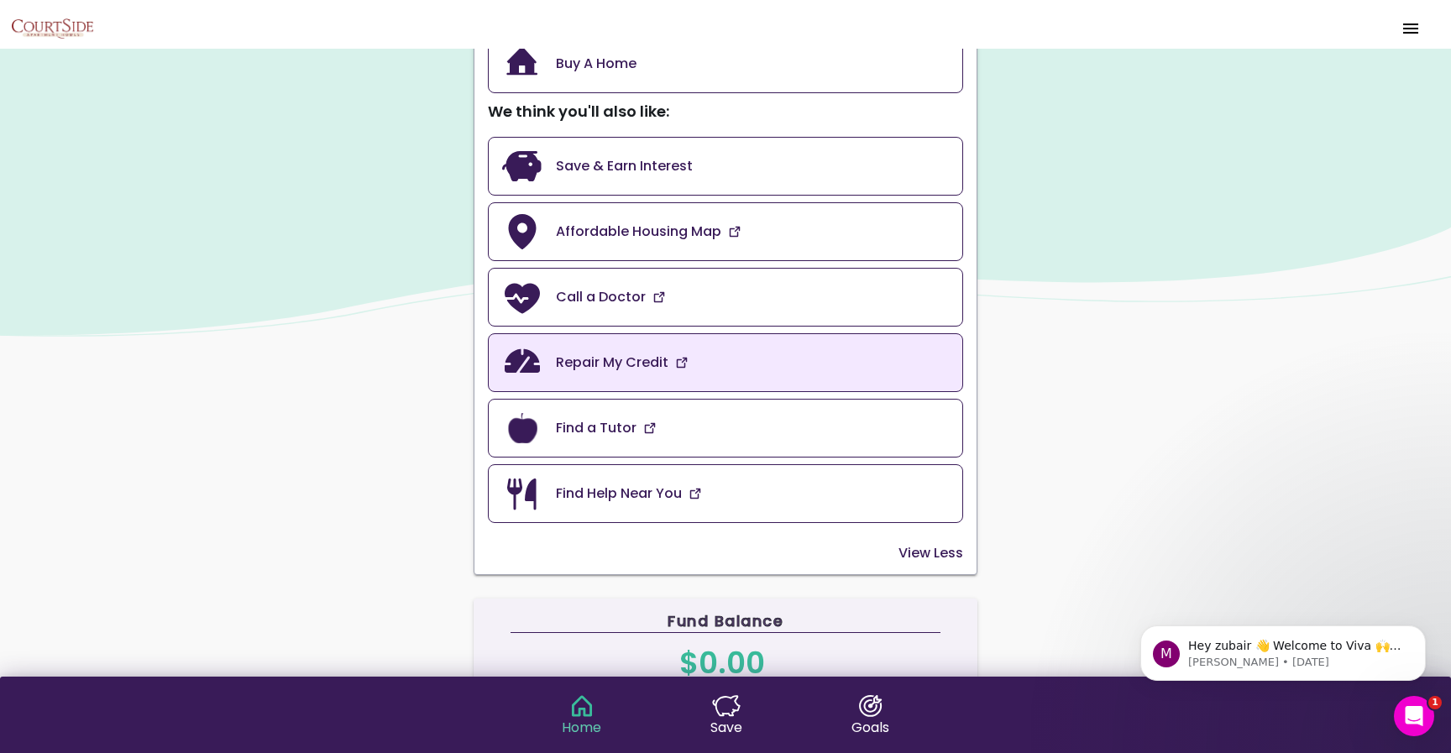
click at [696, 358] on link "Repair My Credit" at bounding box center [725, 362] width 475 height 59
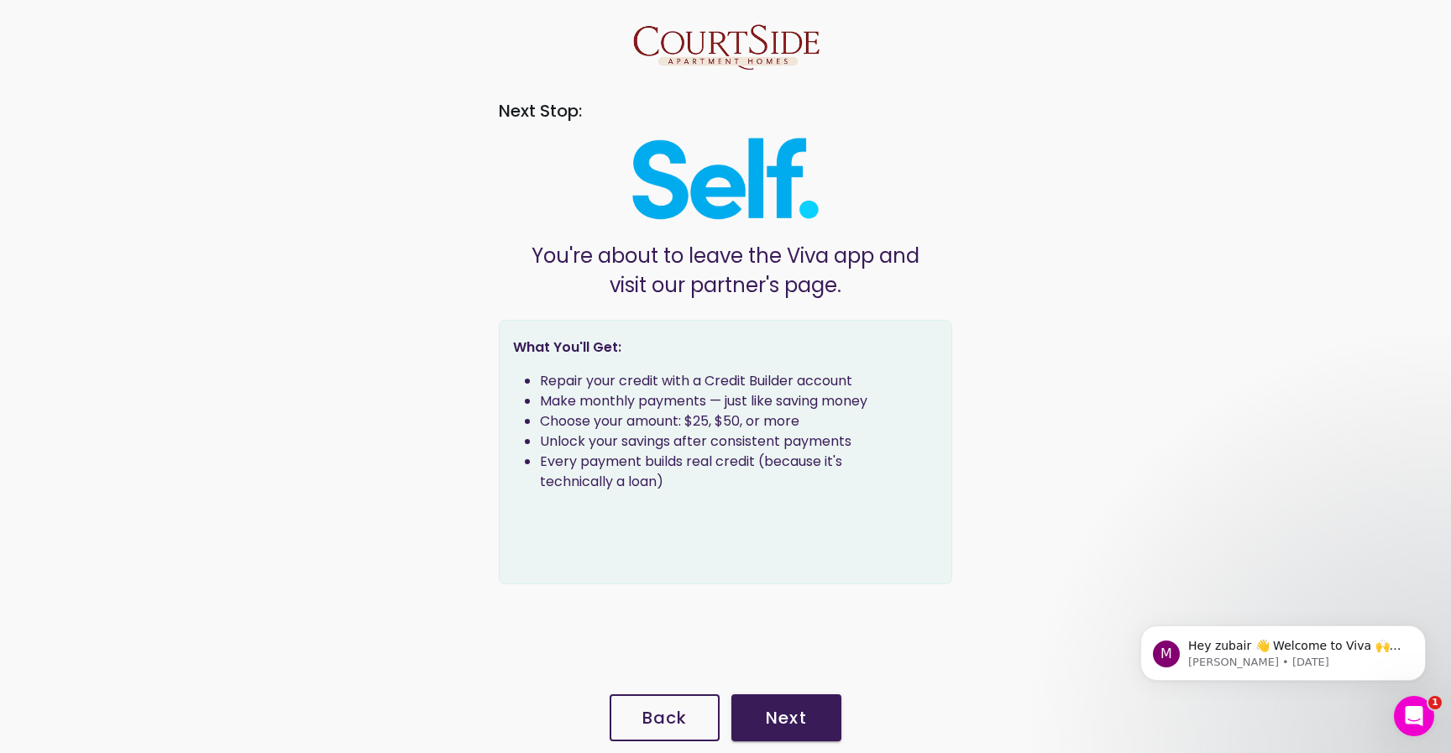
click at [0, 0] on slot "Back" at bounding box center [0, 0] width 0 height 0
